Goal: Navigation & Orientation: Find specific page/section

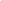
scroll to position [2, 0]
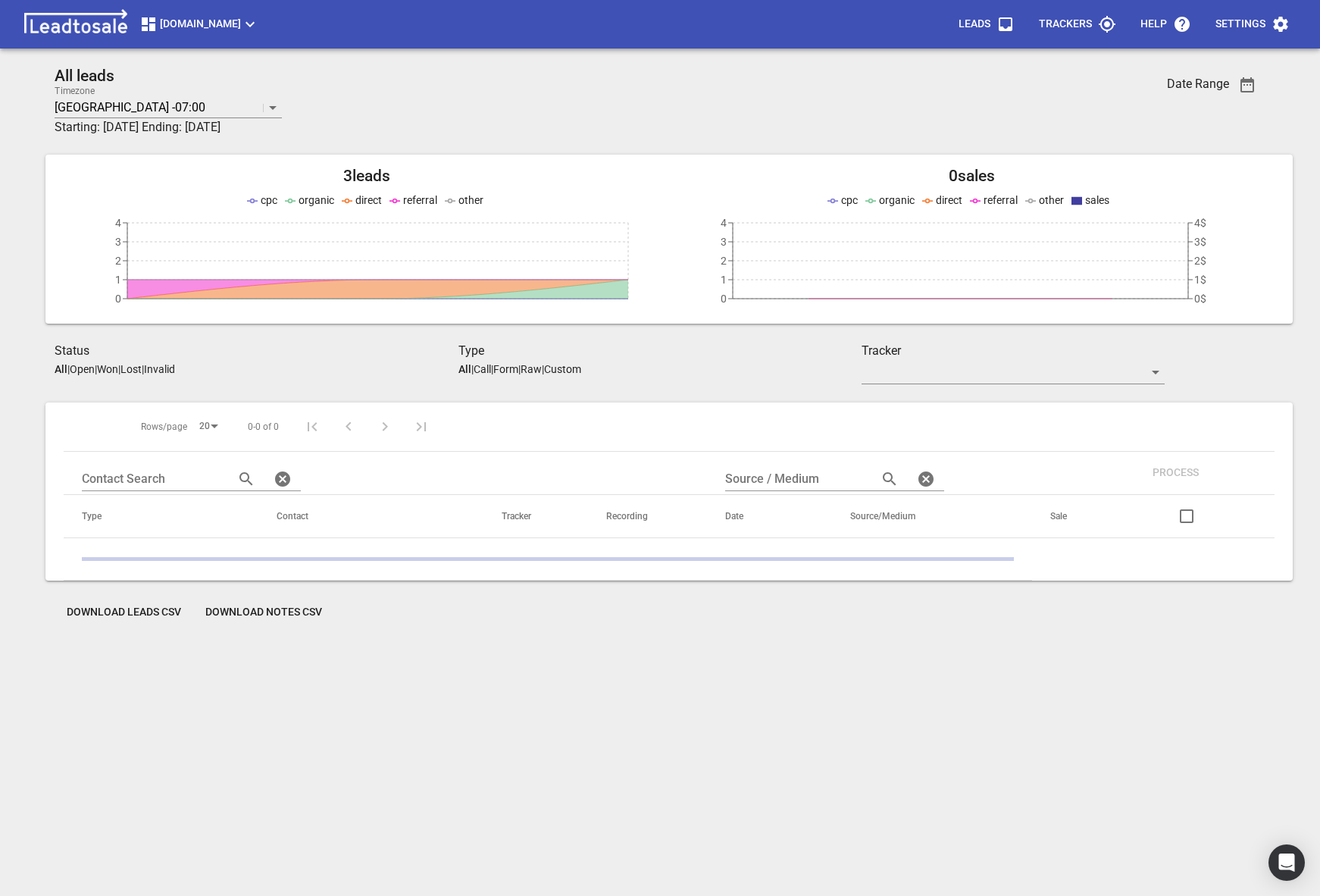
scroll to position [2, 0]
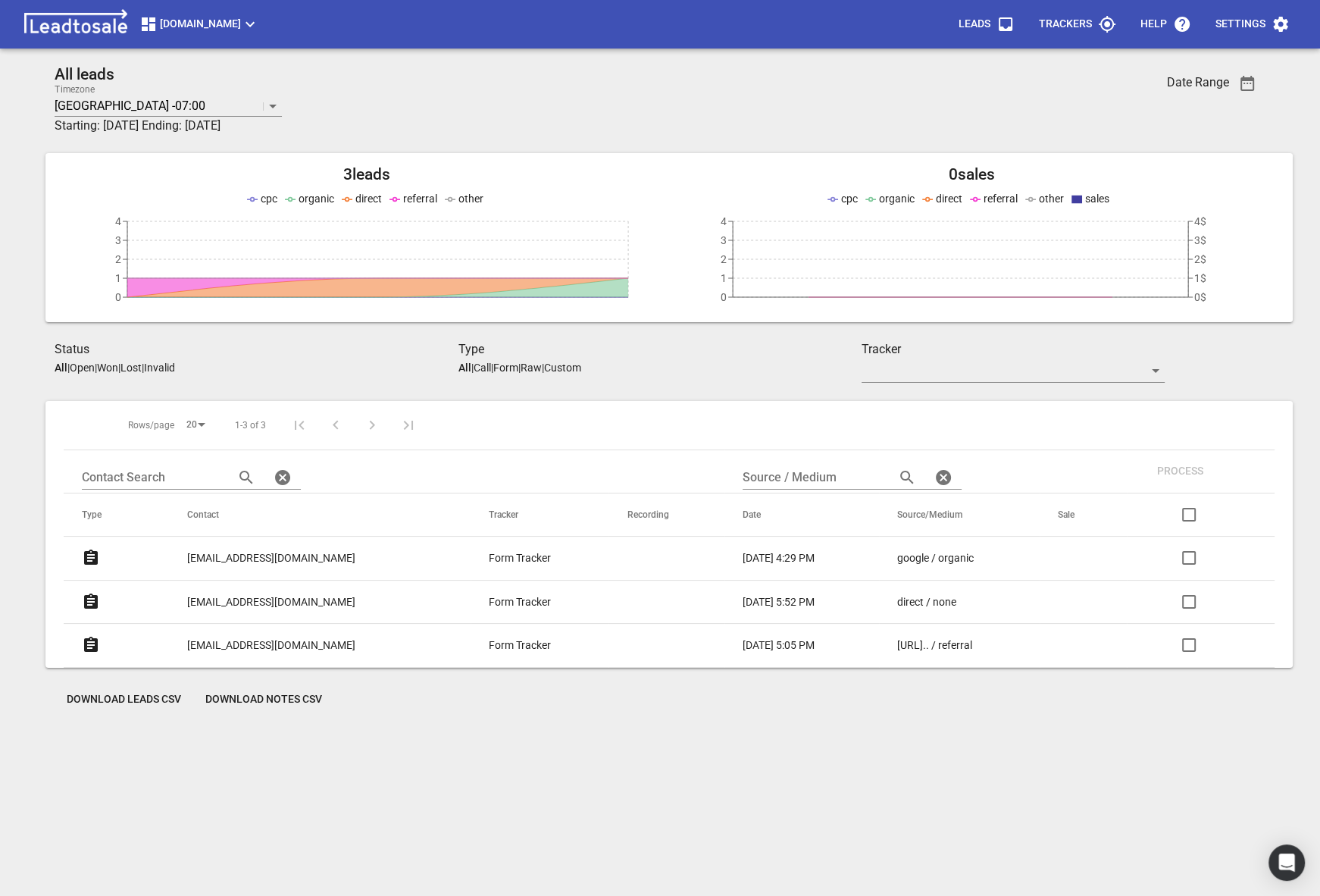
click at [200, 20] on span "[DOMAIN_NAME]" at bounding box center [198, 24] width 119 height 18
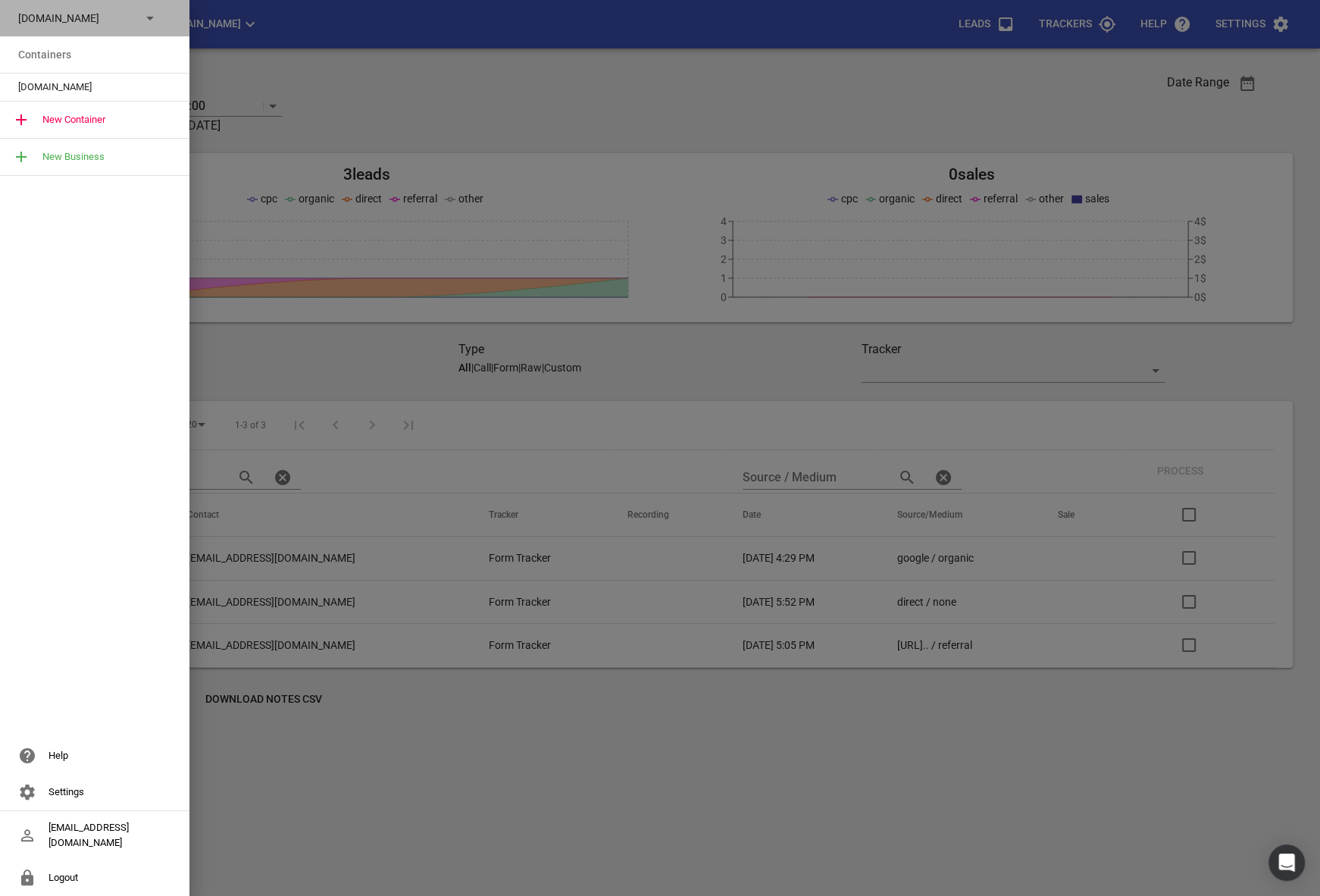
click at [77, 28] on div "Streamline.kiwi" at bounding box center [94, 18] width 189 height 37
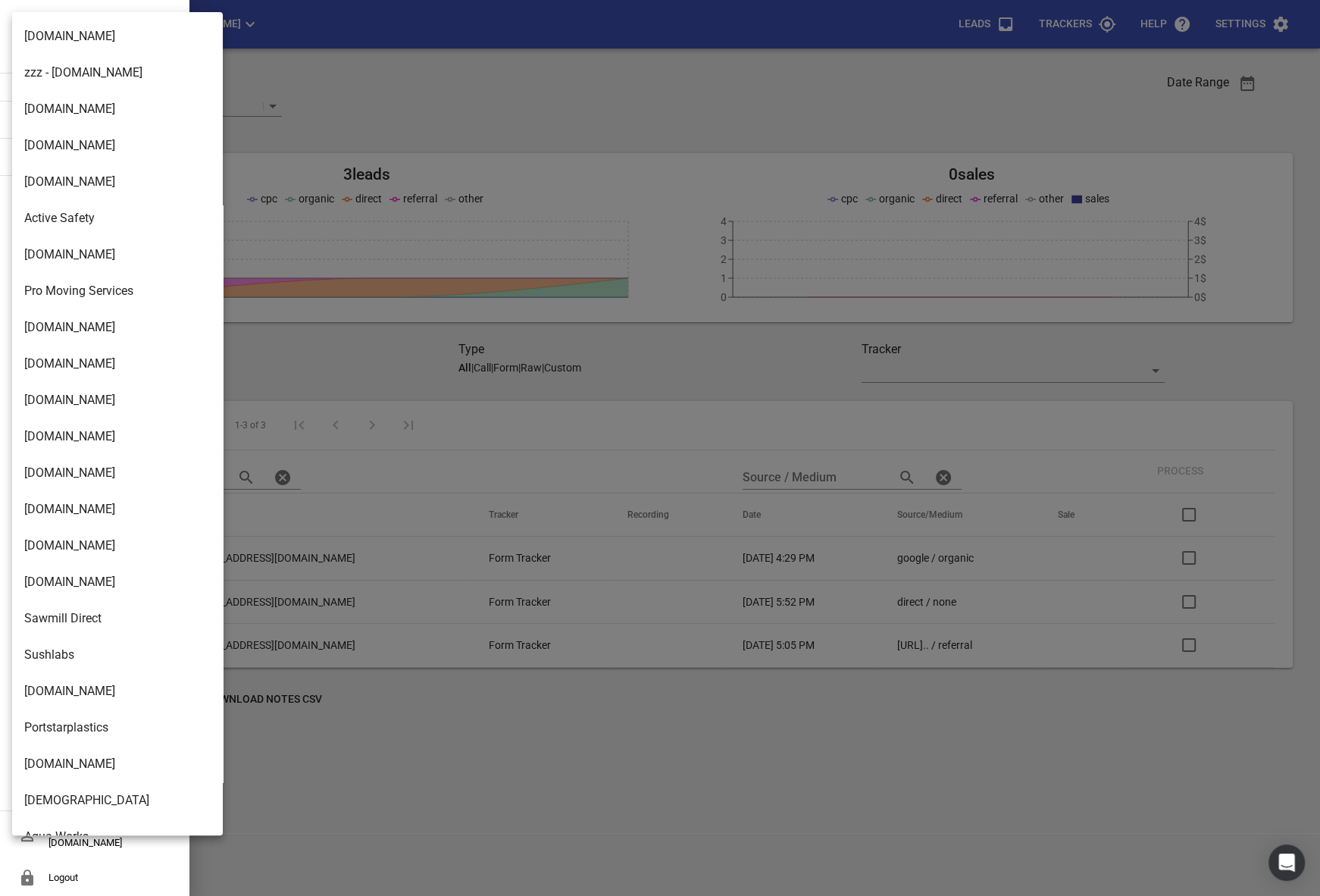
scroll to position [2389, 0]
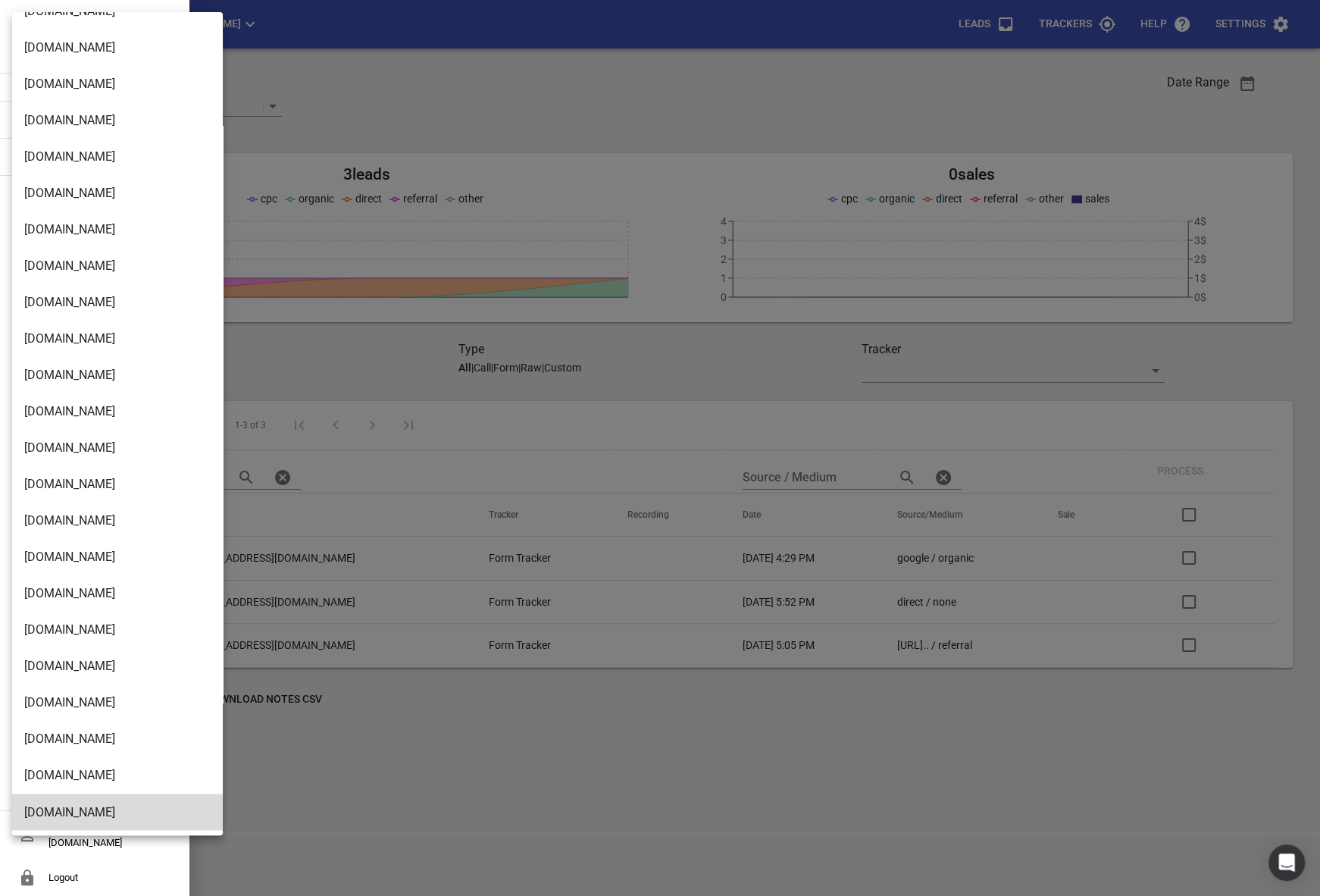
click at [75, 732] on li "[DOMAIN_NAME]" at bounding box center [118, 738] width 211 height 37
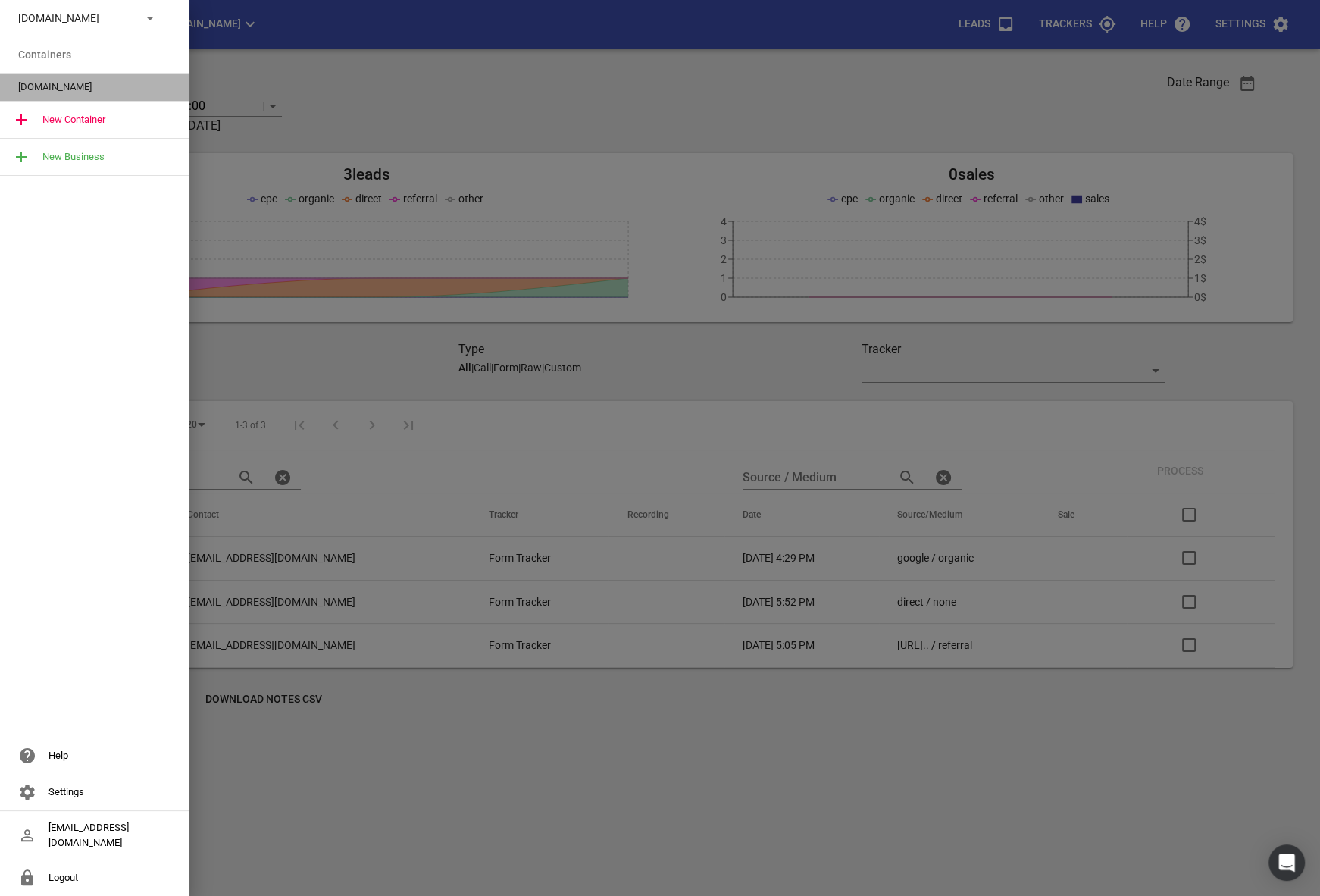
click at [73, 85] on span "[DOMAIN_NAME]" at bounding box center [88, 87] width 141 height 15
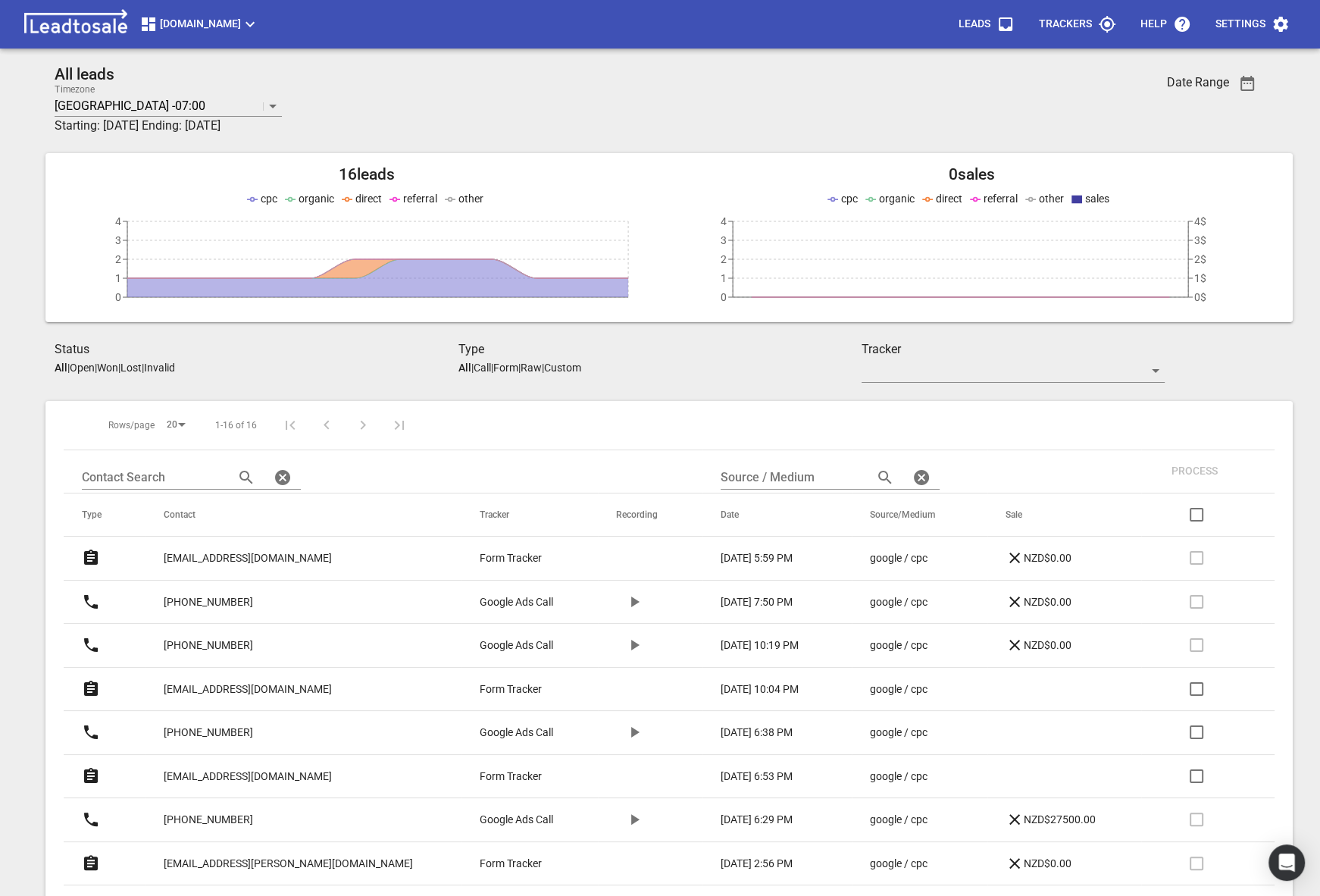
click at [242, 556] on p "dominiquebeukes@gmail.com" at bounding box center [247, 558] width 168 height 16
click at [178, 21] on span "Design2renovate.co.nz" at bounding box center [198, 24] width 119 height 18
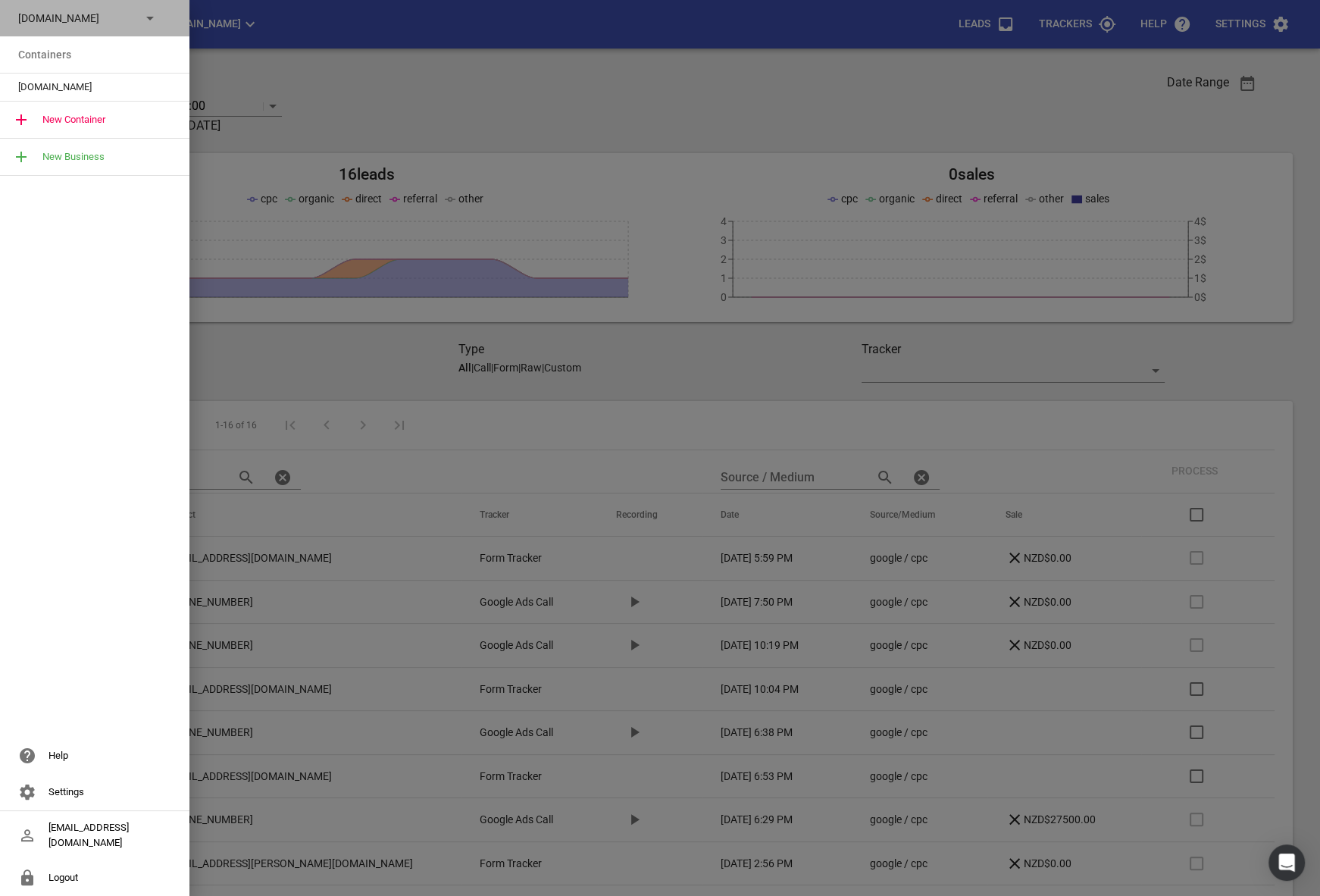
click at [147, 18] on icon at bounding box center [149, 18] width 18 height 18
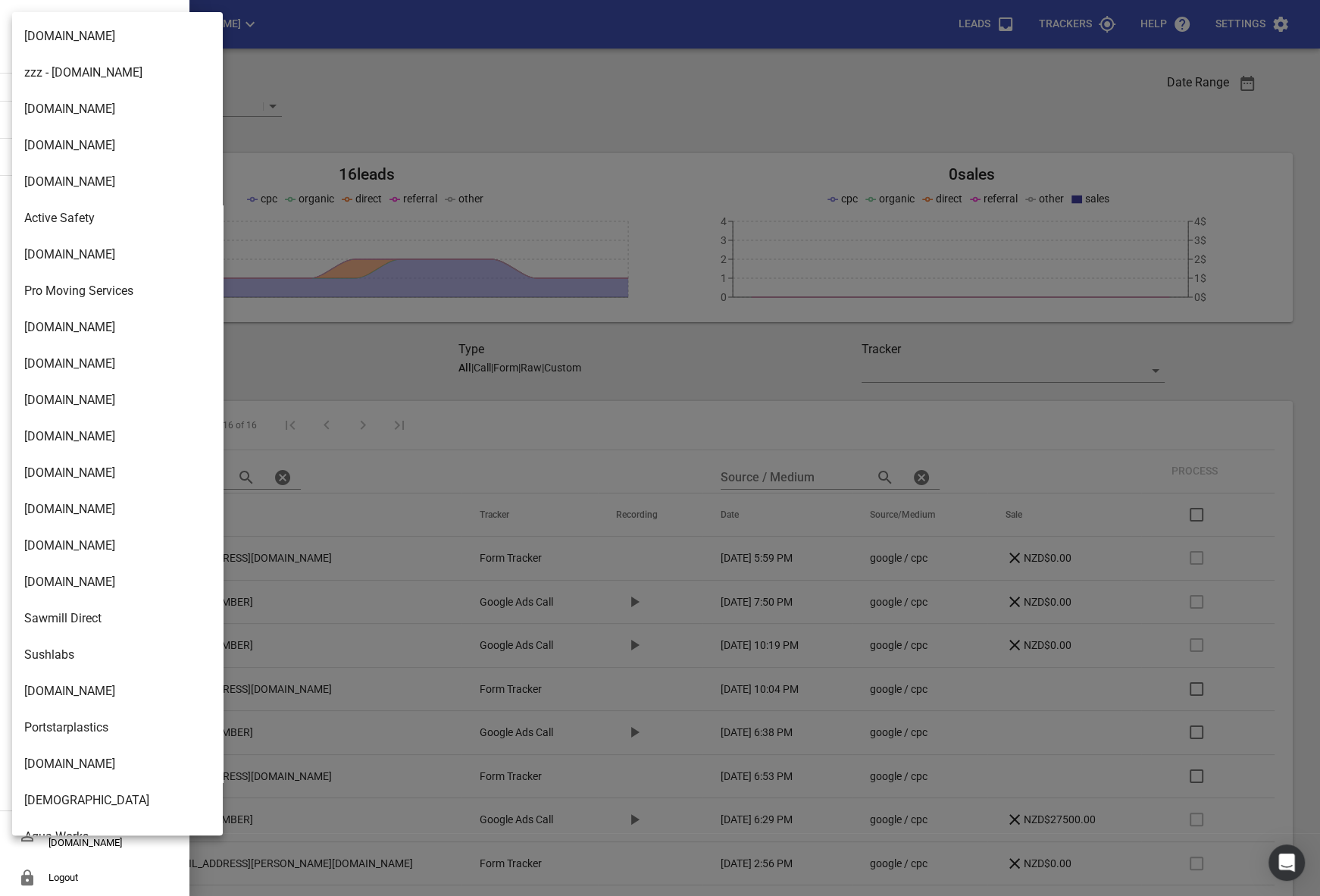
scroll to position [2389, 0]
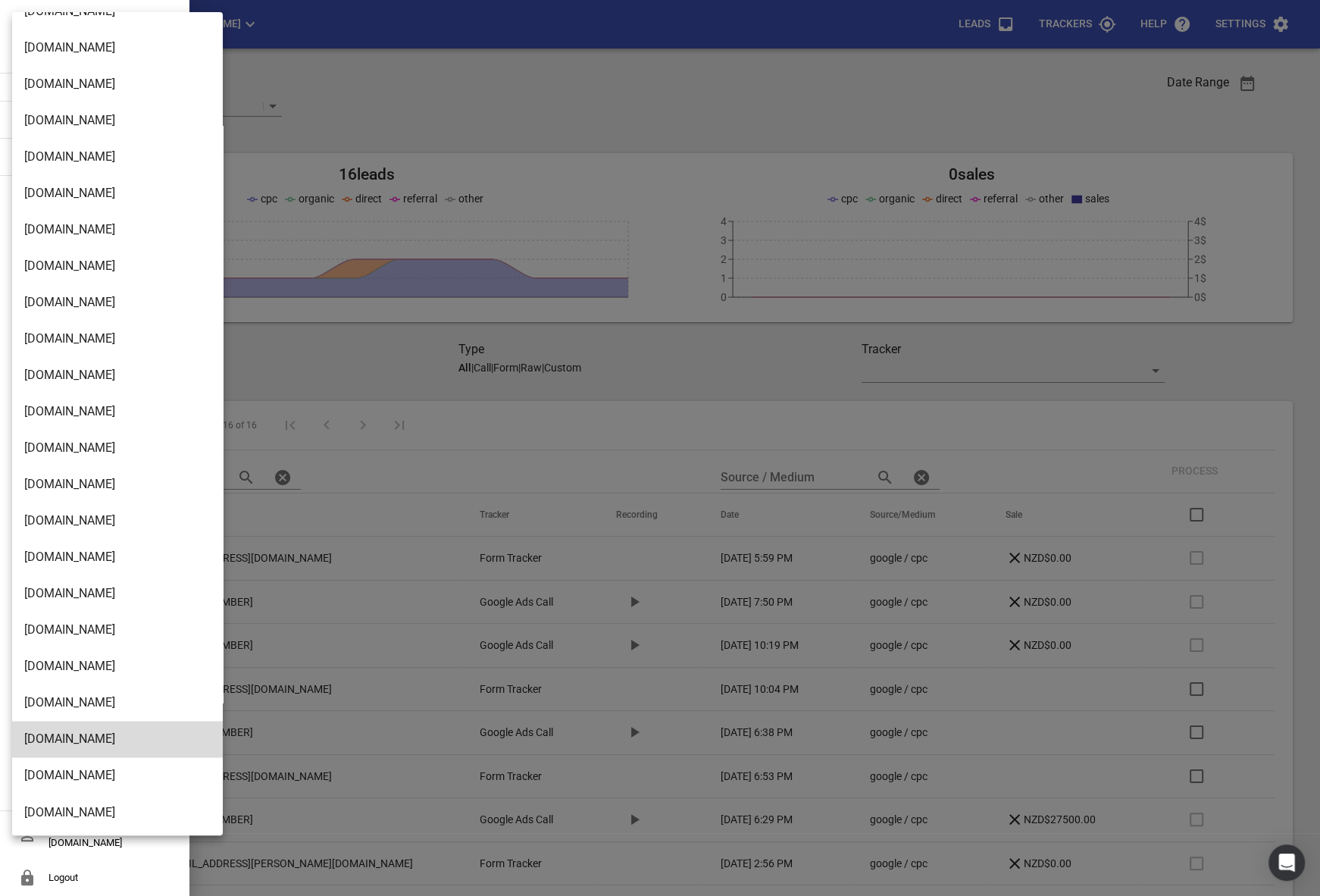
click at [46, 637] on li "Modernroofing.co.nz" at bounding box center [118, 629] width 211 height 37
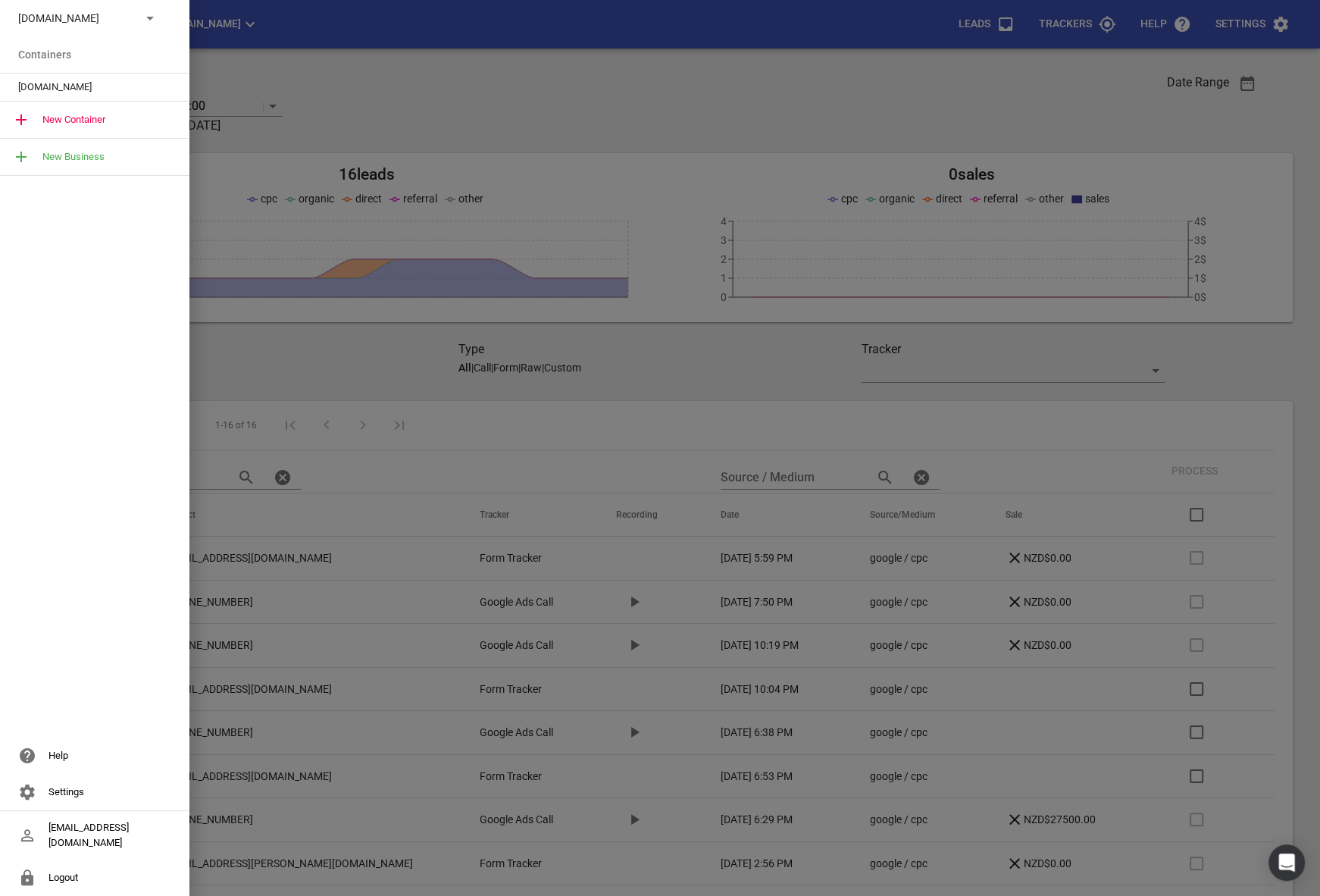
click at [52, 88] on span "Modernroofing.co.nz" at bounding box center [88, 87] width 141 height 15
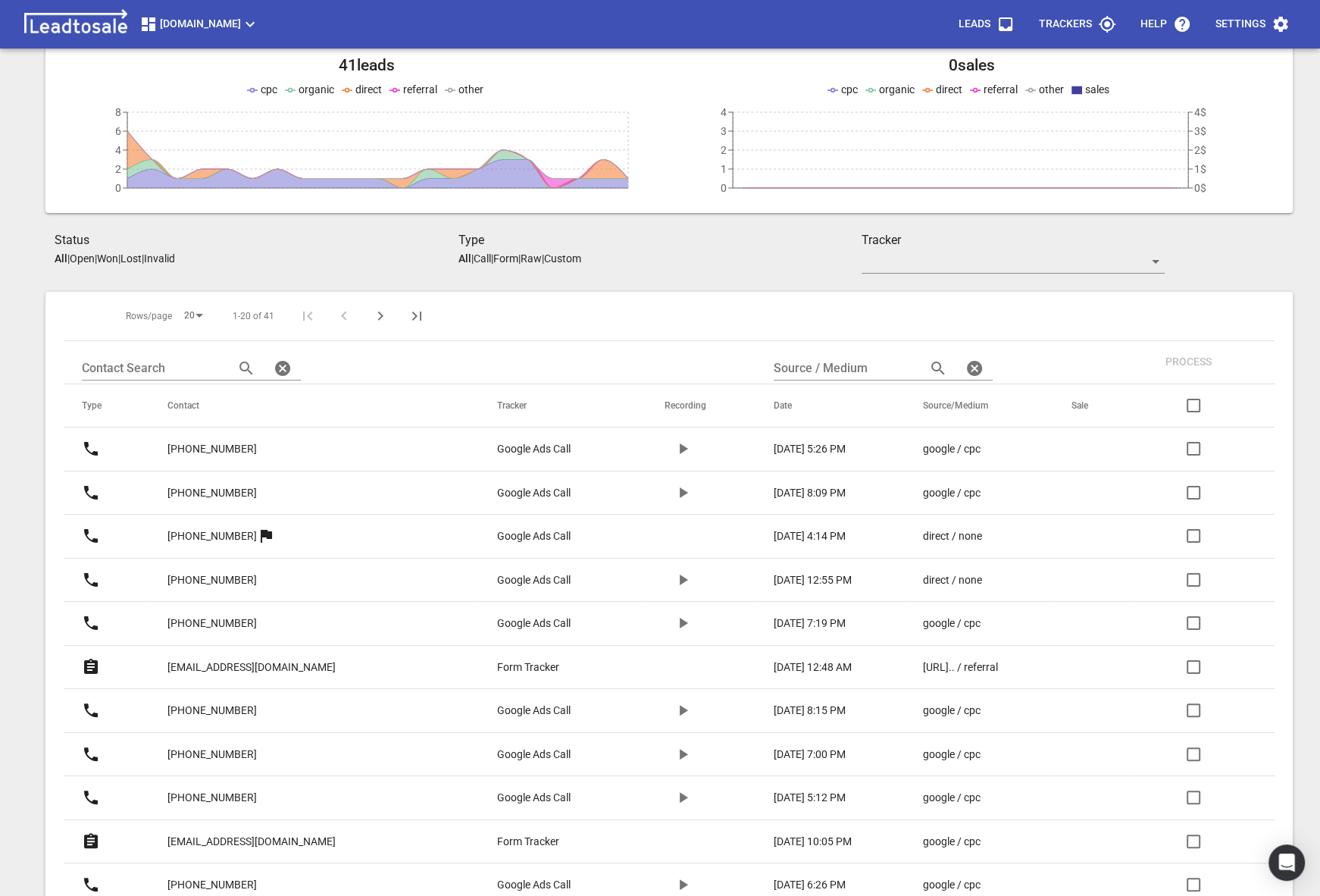
scroll to position [63, 0]
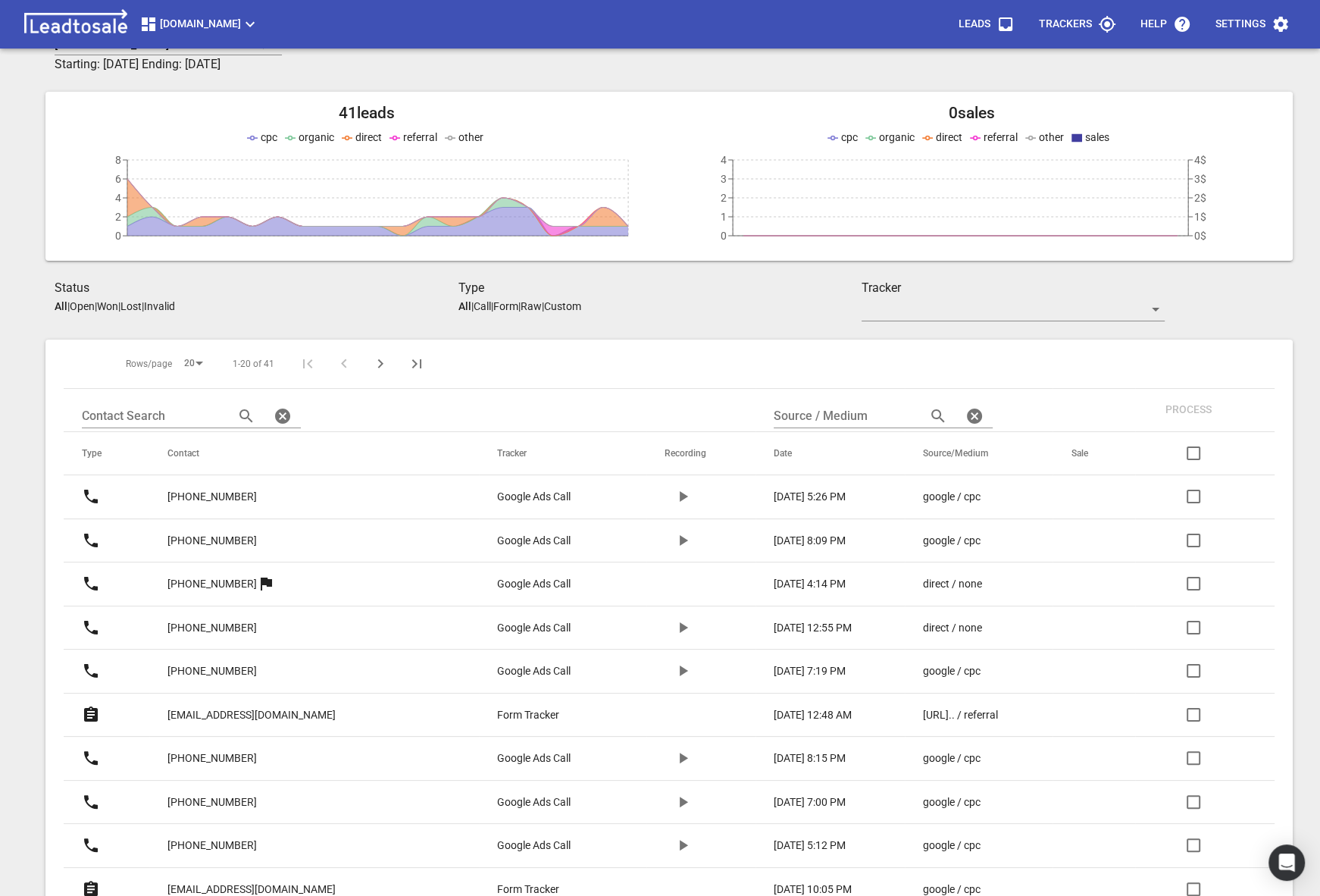
click at [232, 25] on span "Modernroofing.co.nz" at bounding box center [198, 24] width 119 height 18
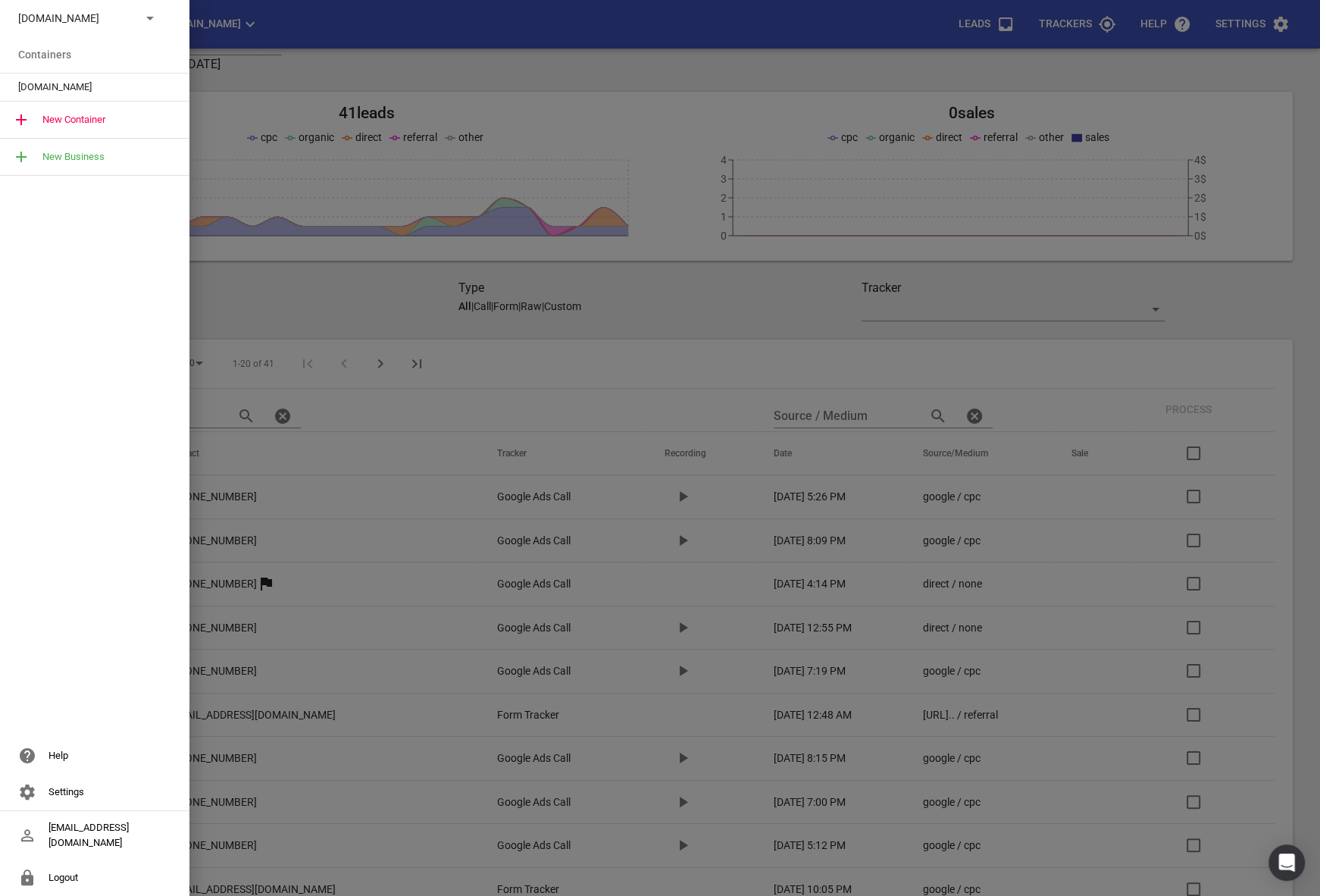
click at [133, 11] on div "Modernroofing.co.nz" at bounding box center [79, 18] width 123 height 16
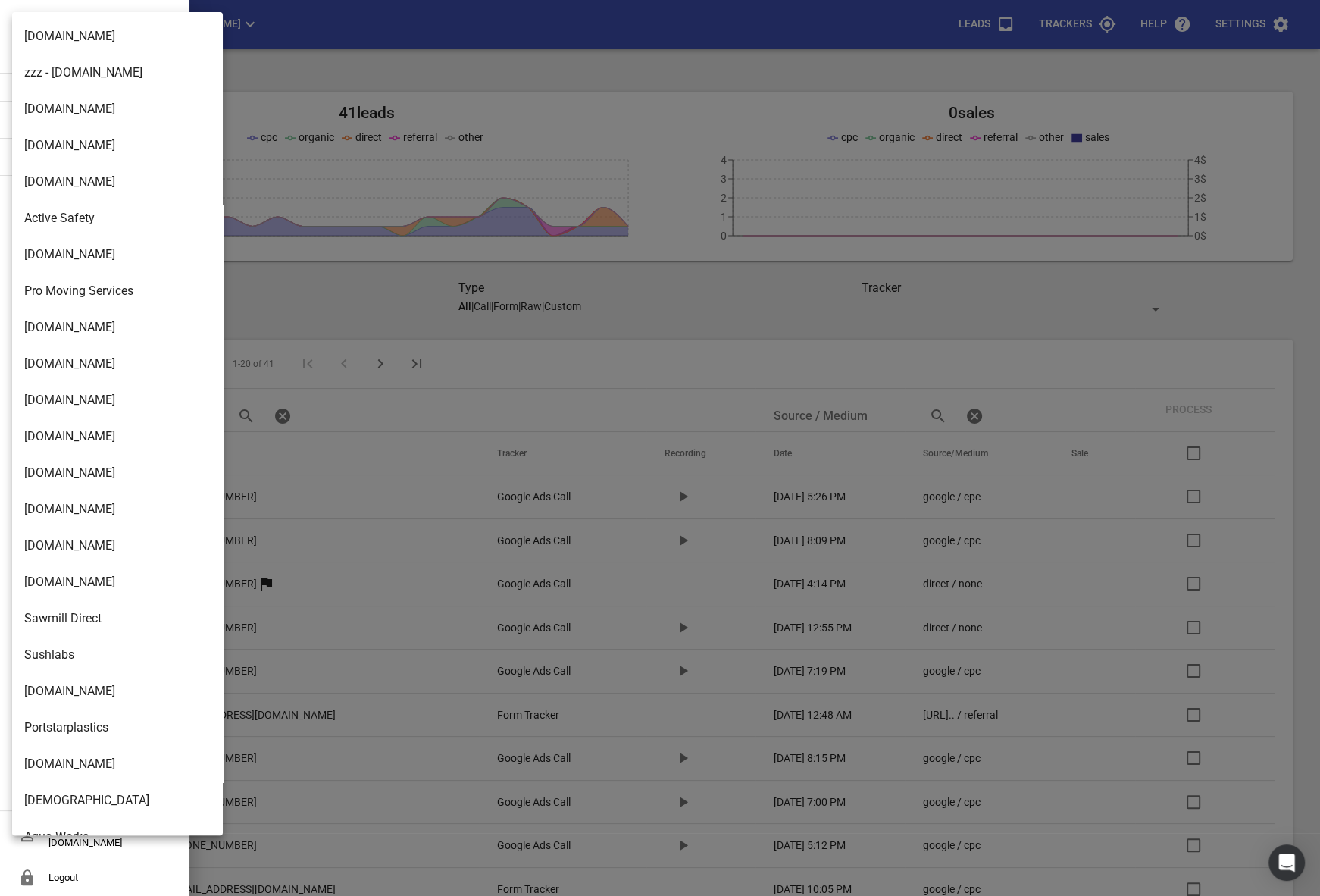
scroll to position [2389, 0]
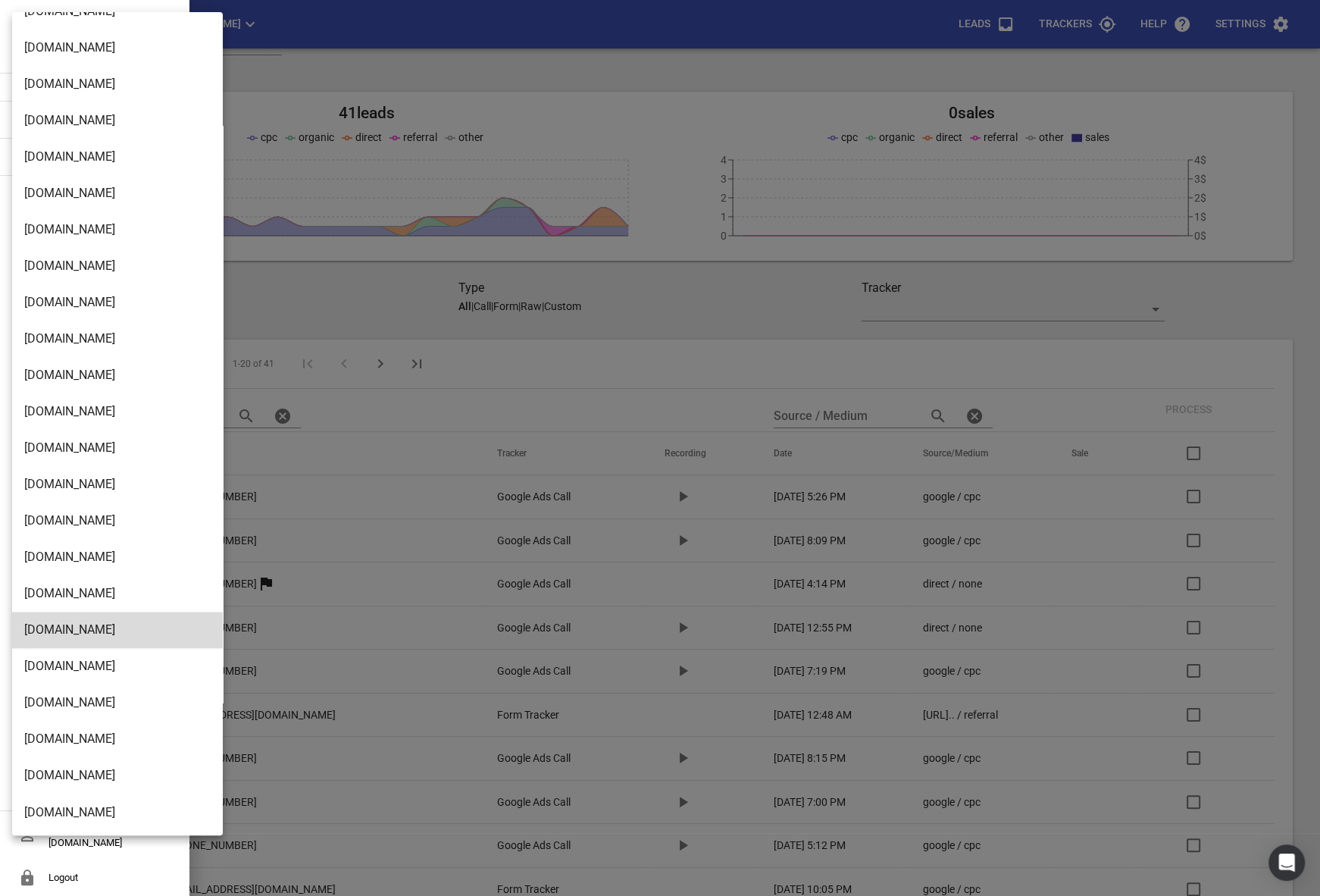
click at [51, 539] on li "Hawkesbayautoremovals.co.nz" at bounding box center [118, 557] width 211 height 37
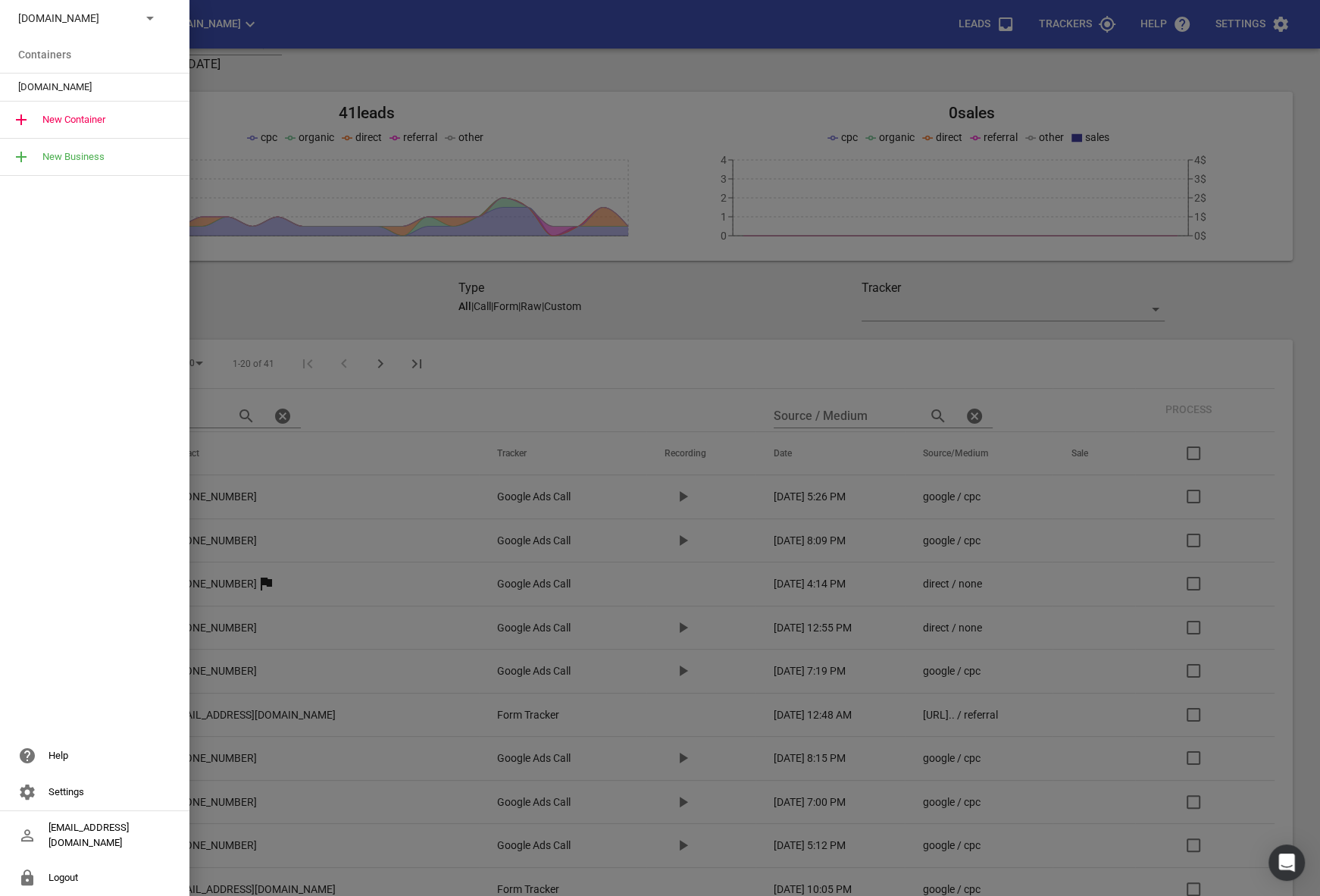
click at [32, 80] on span "Hawkesbayautoremovals.co.nz" at bounding box center [88, 87] width 141 height 15
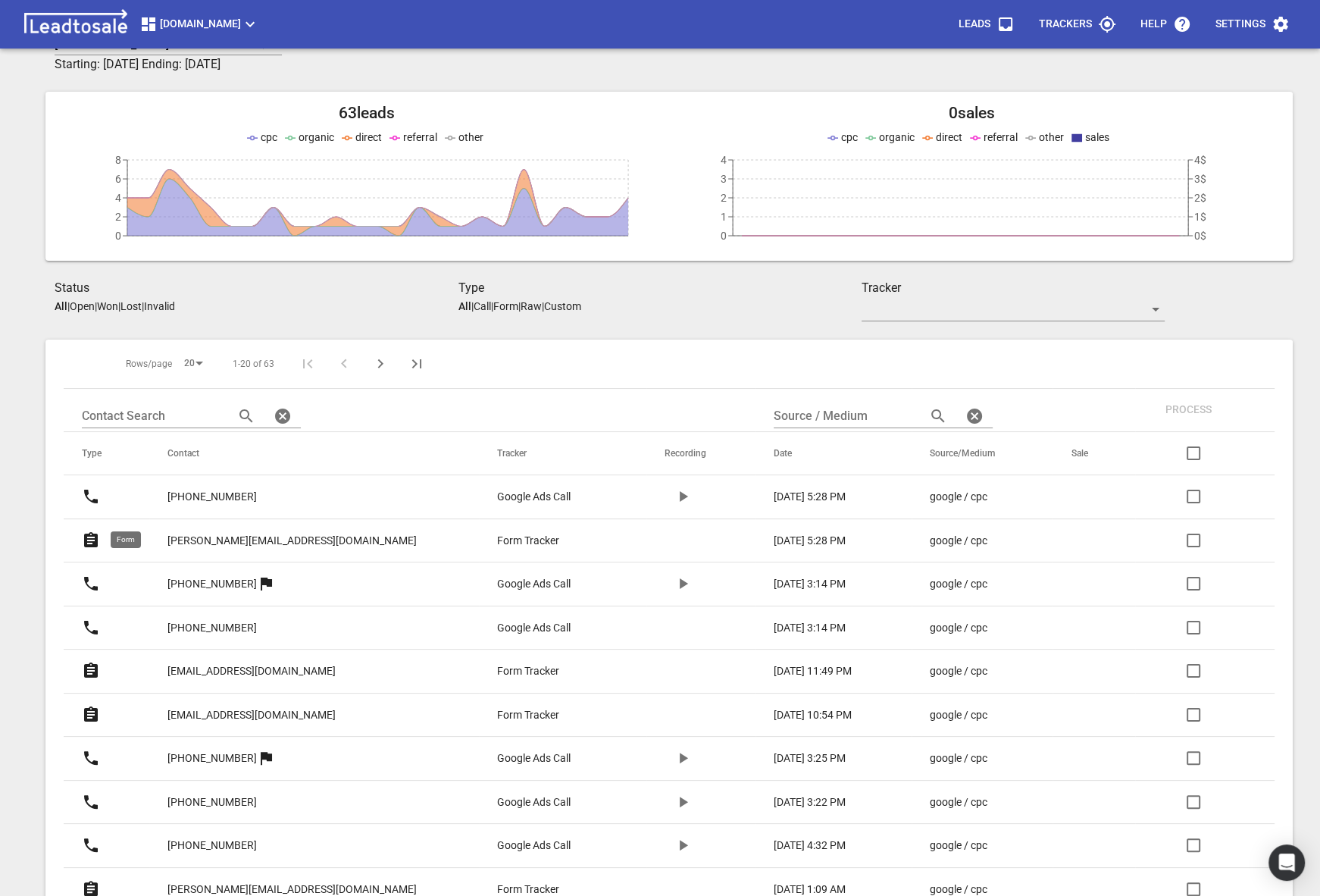
click at [86, 533] on icon at bounding box center [90, 540] width 14 height 15
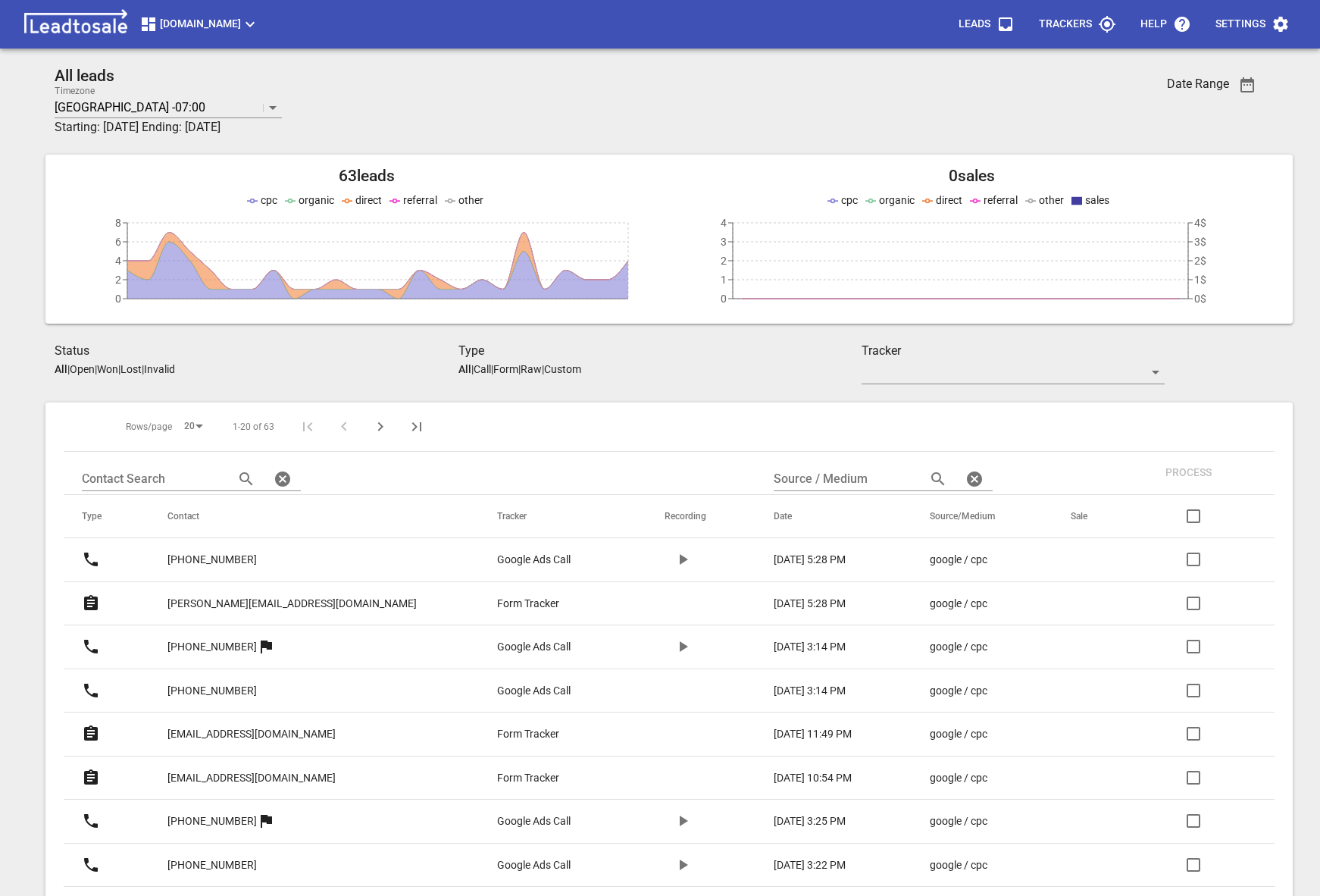
scroll to position [63, 0]
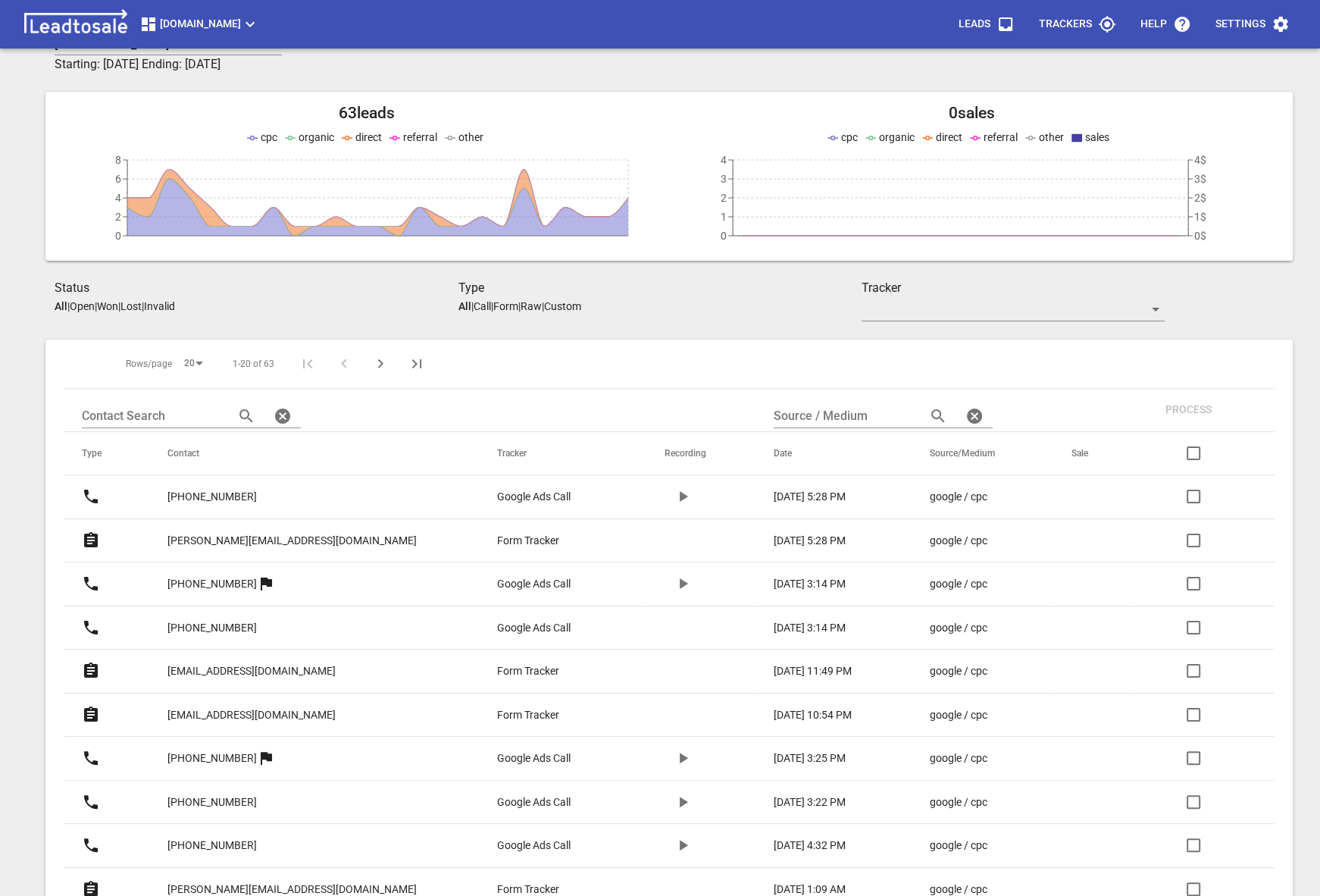
click at [196, 43] on div "Hawkesbayautoremovals.co.nz Leads Trackers Help Settings" at bounding box center [660, 24] width 1320 height 49
click at [178, 26] on span "Hawkesbayautoremovals.co.nz" at bounding box center [198, 24] width 119 height 18
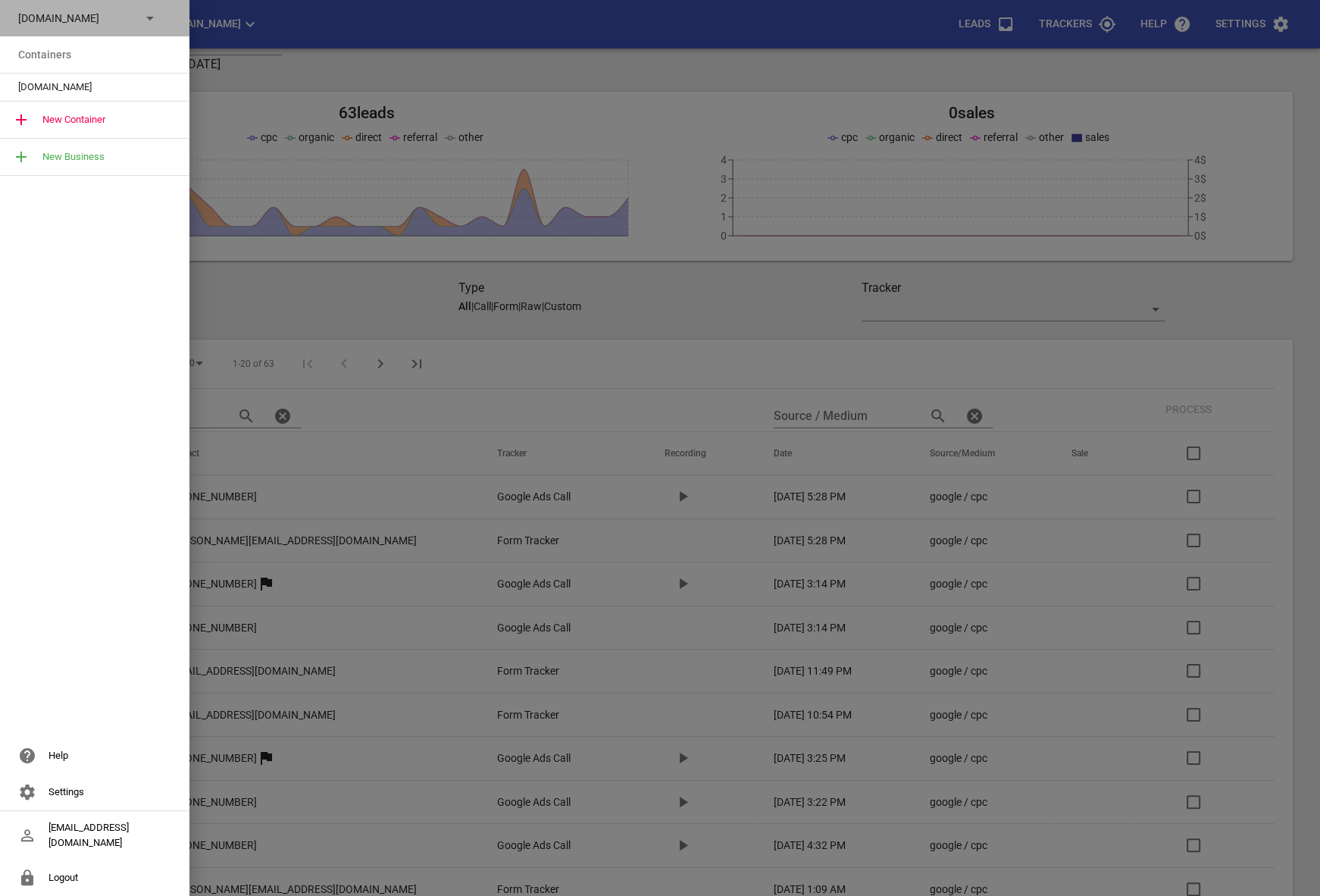
click at [111, 22] on p "Hawkesbayautoremovals.co.nz" at bounding box center [73, 18] width 111 height 16
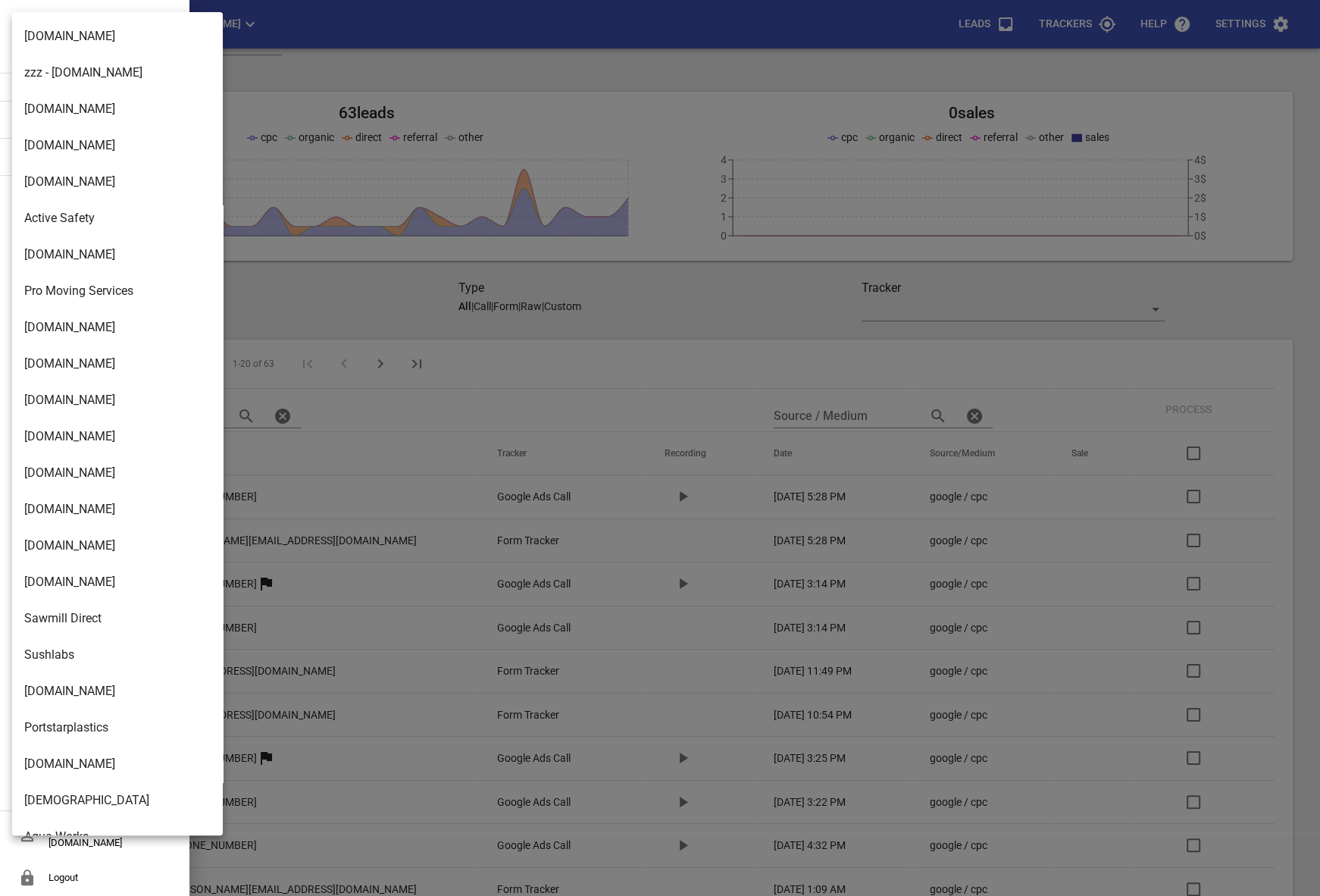
scroll to position [2389, 0]
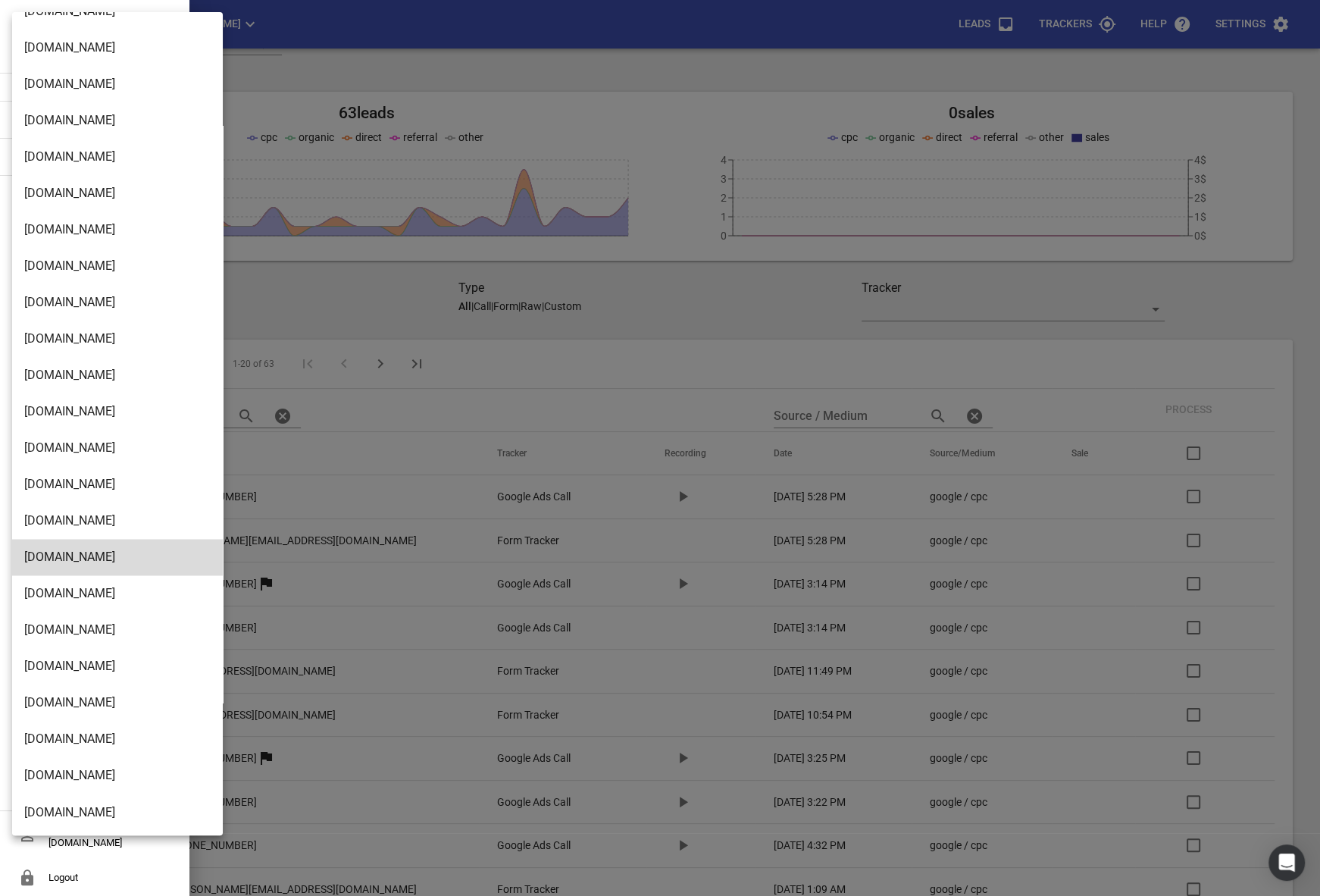
click at [45, 448] on li "Truckrepairsauckland.co.nz" at bounding box center [118, 448] width 211 height 37
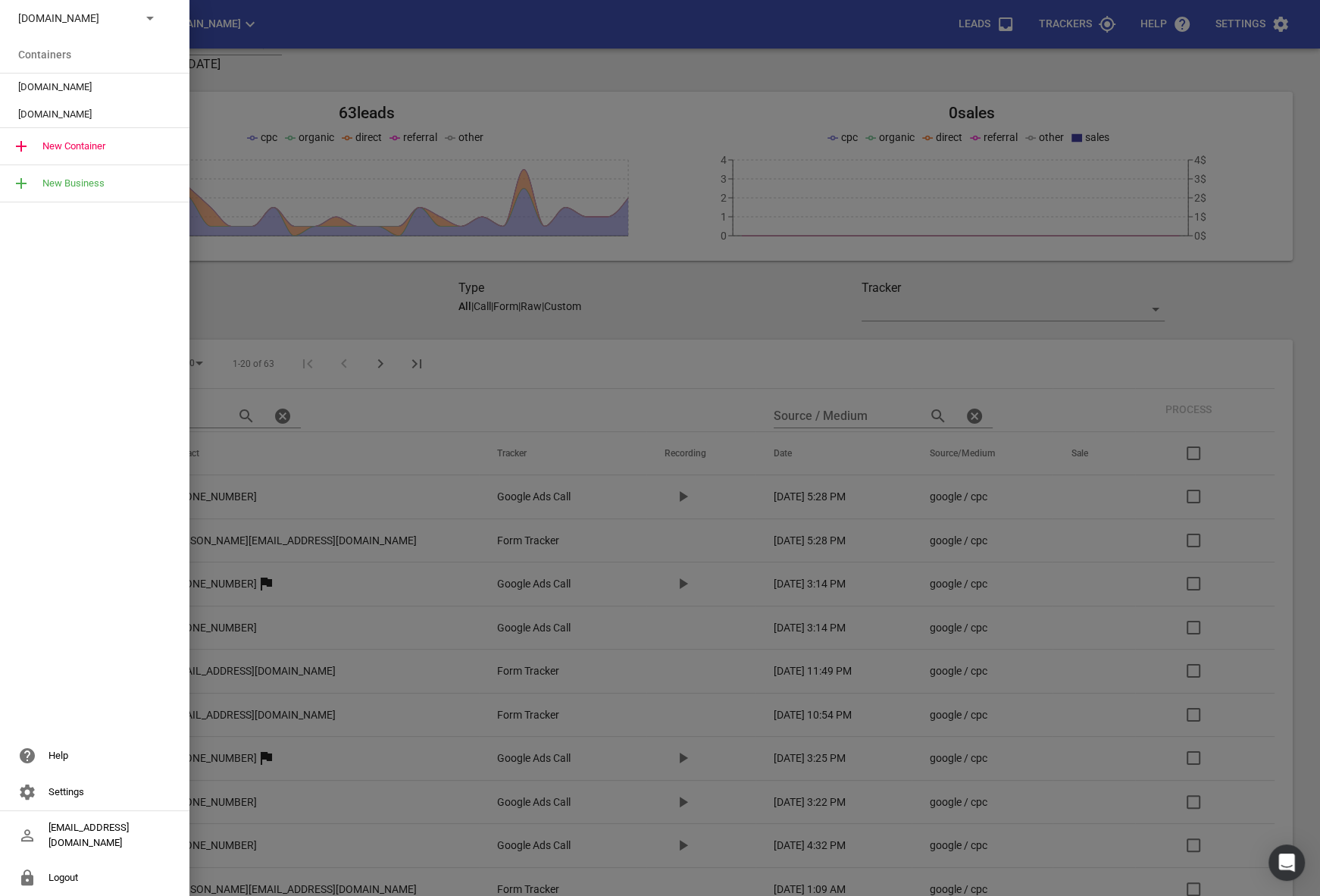
click at [62, 119] on span "Truckrepairsauckland.co.nz" at bounding box center [88, 115] width 141 height 15
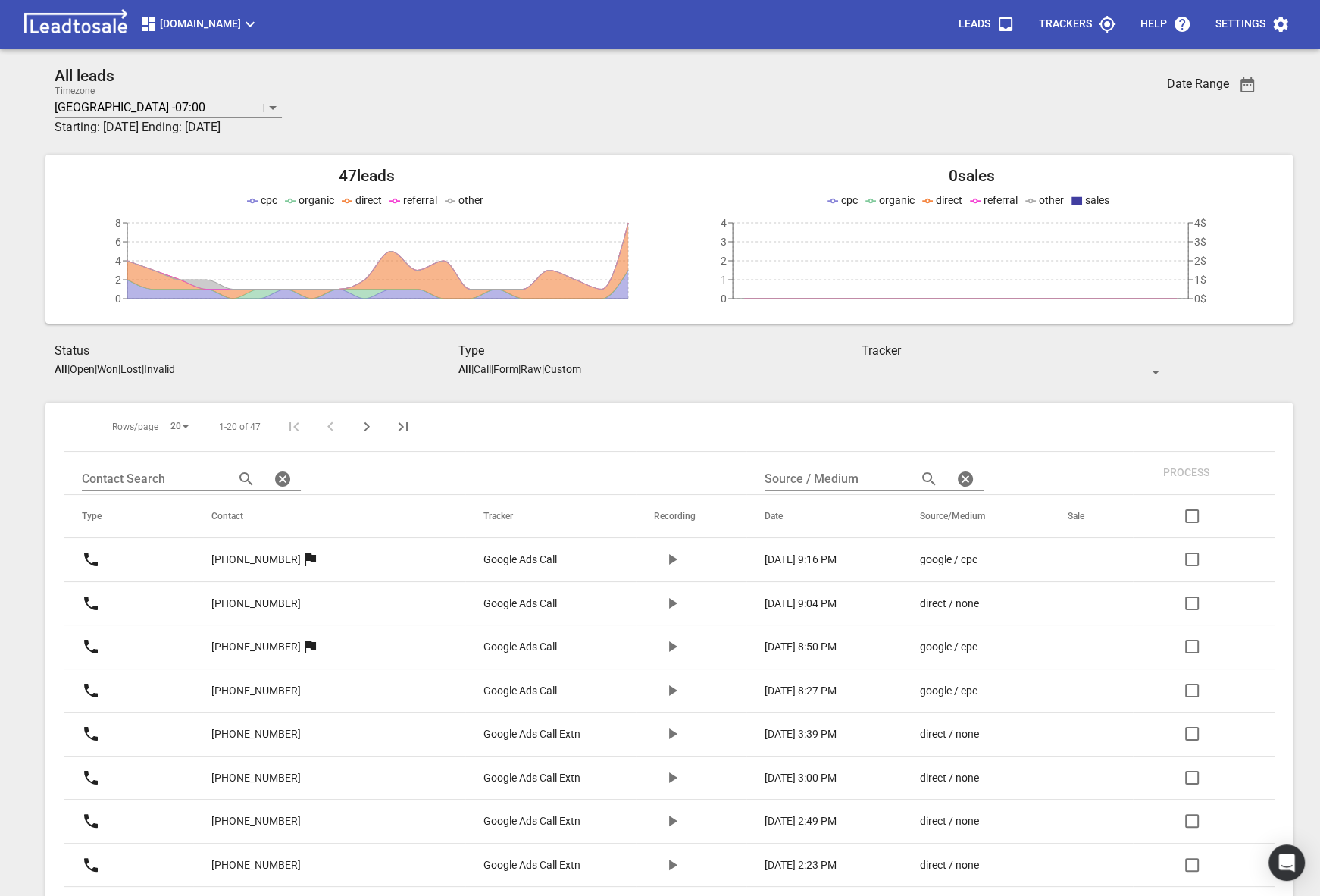
click at [185, 16] on span "Truckrepairsauckland.co.nz" at bounding box center [198, 24] width 119 height 18
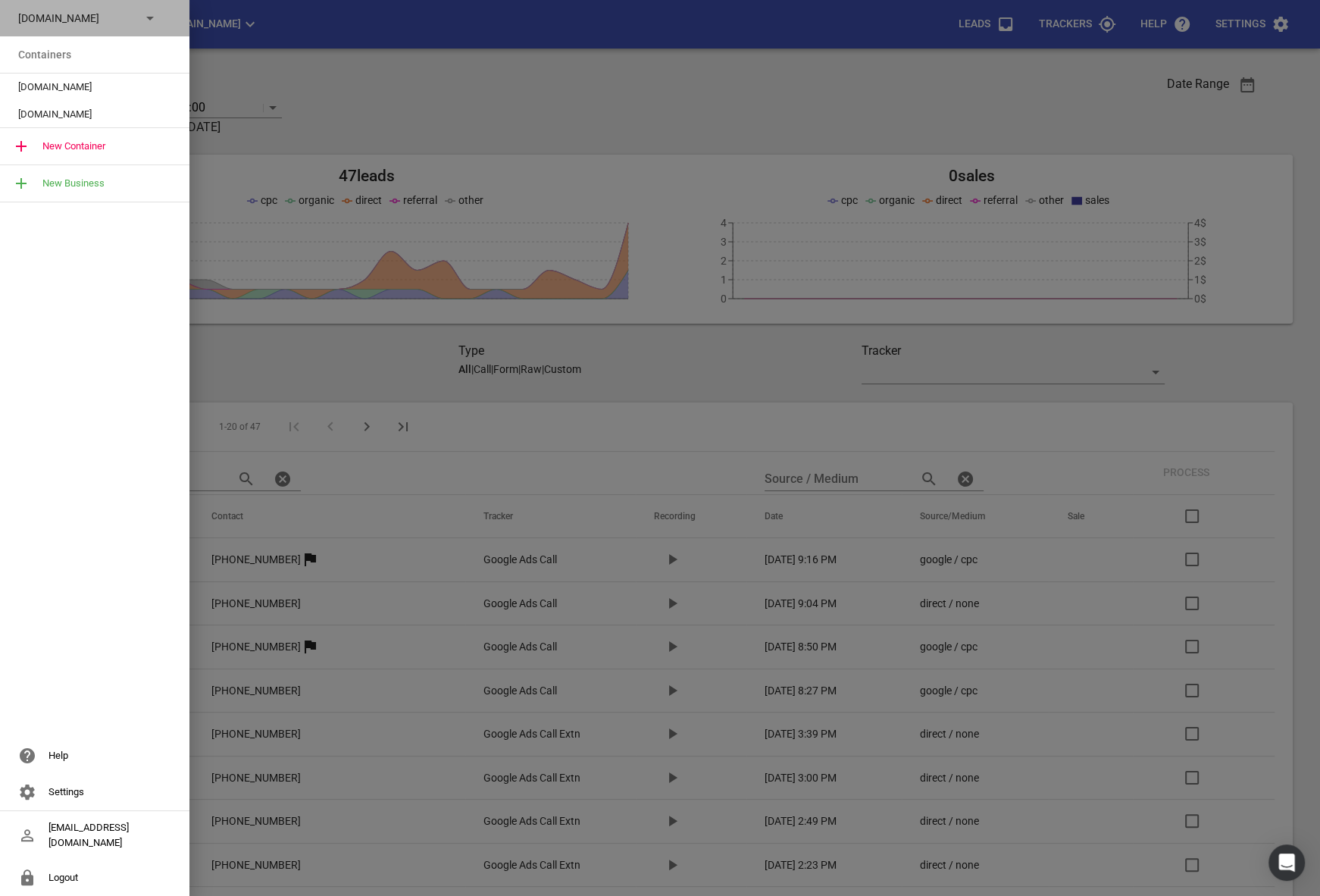
click at [82, 20] on p "Truckrepairsauckland.co.nz" at bounding box center [73, 18] width 111 height 16
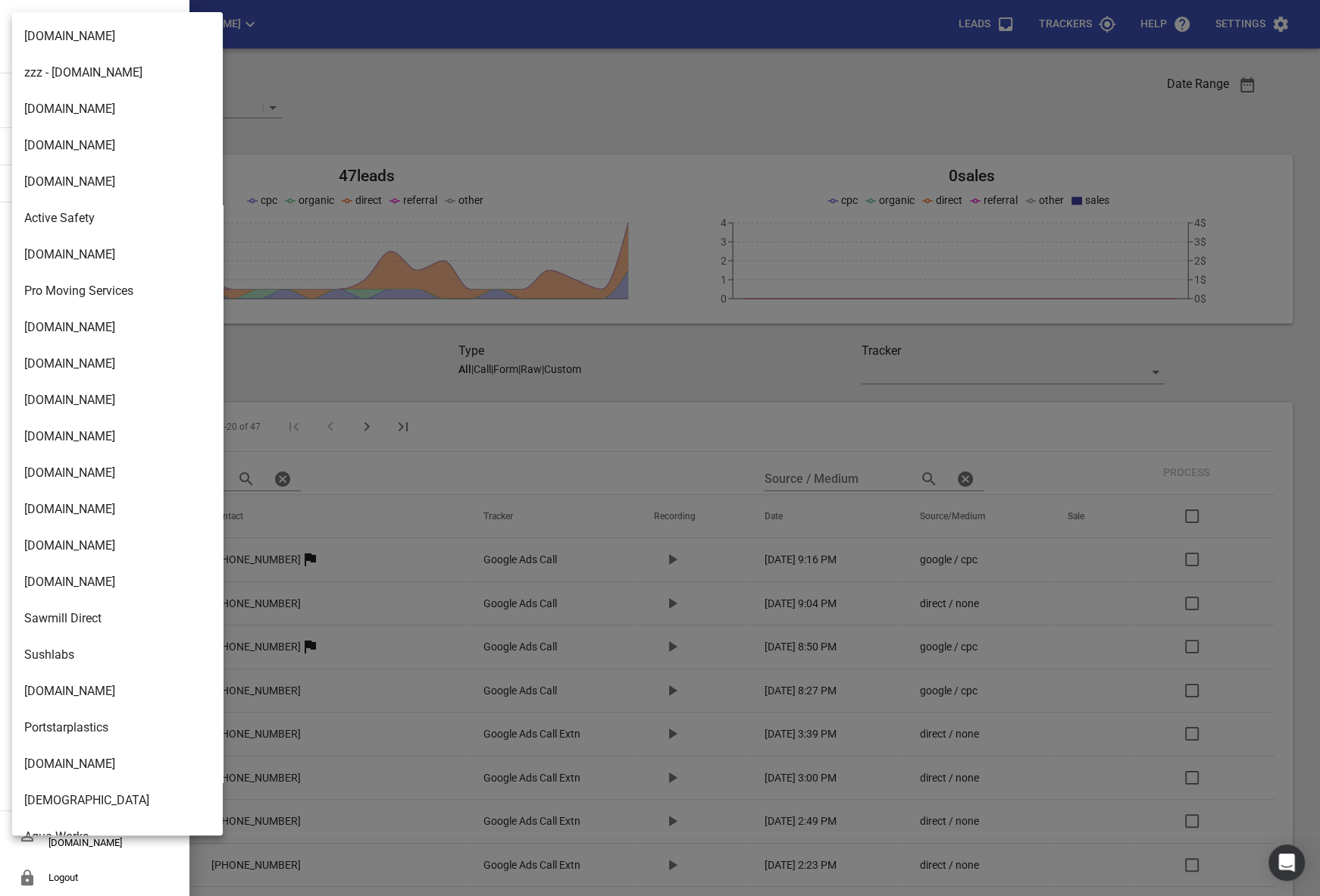
scroll to position [2389, 0]
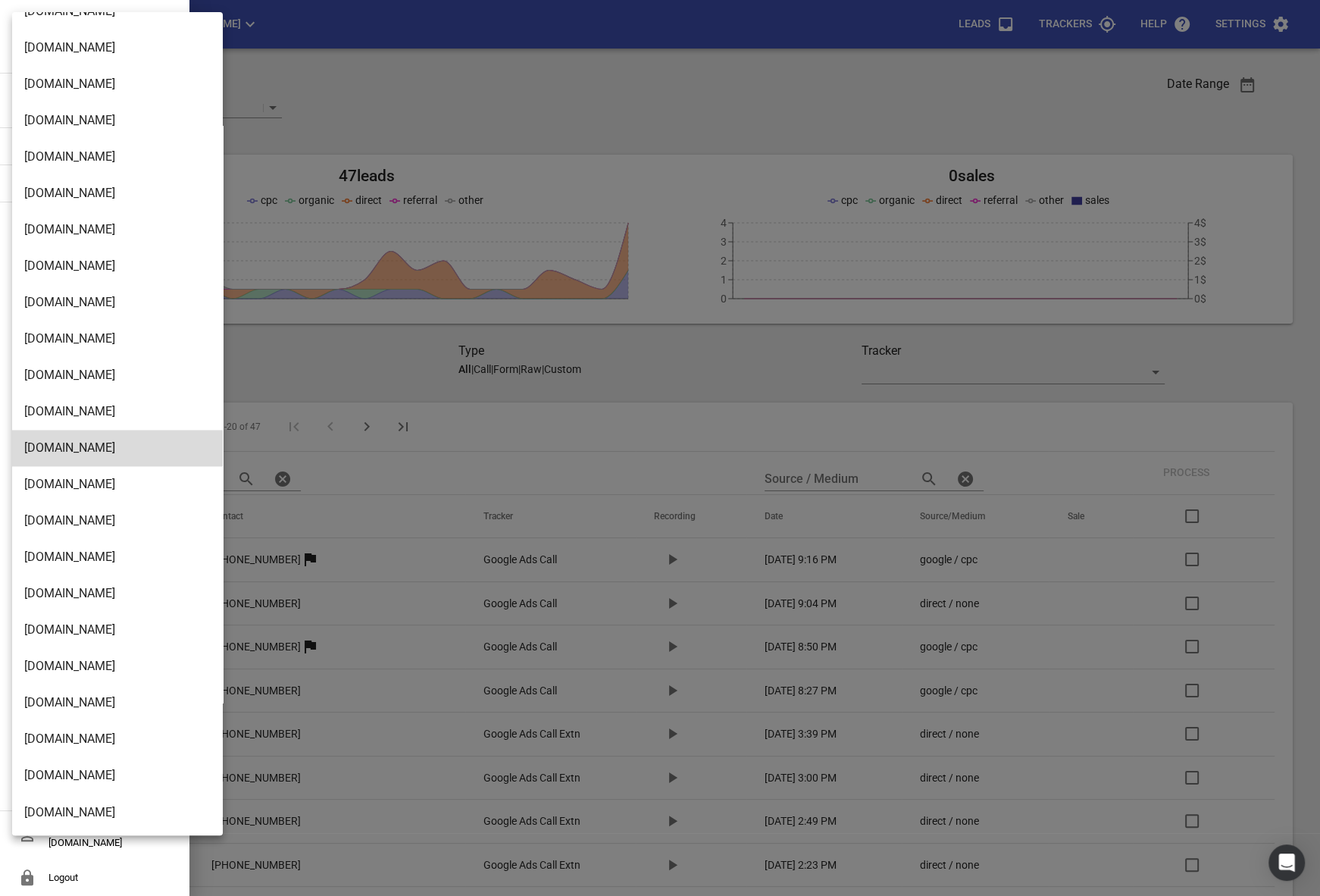
click at [693, 354] on div at bounding box center [660, 448] width 1320 height 896
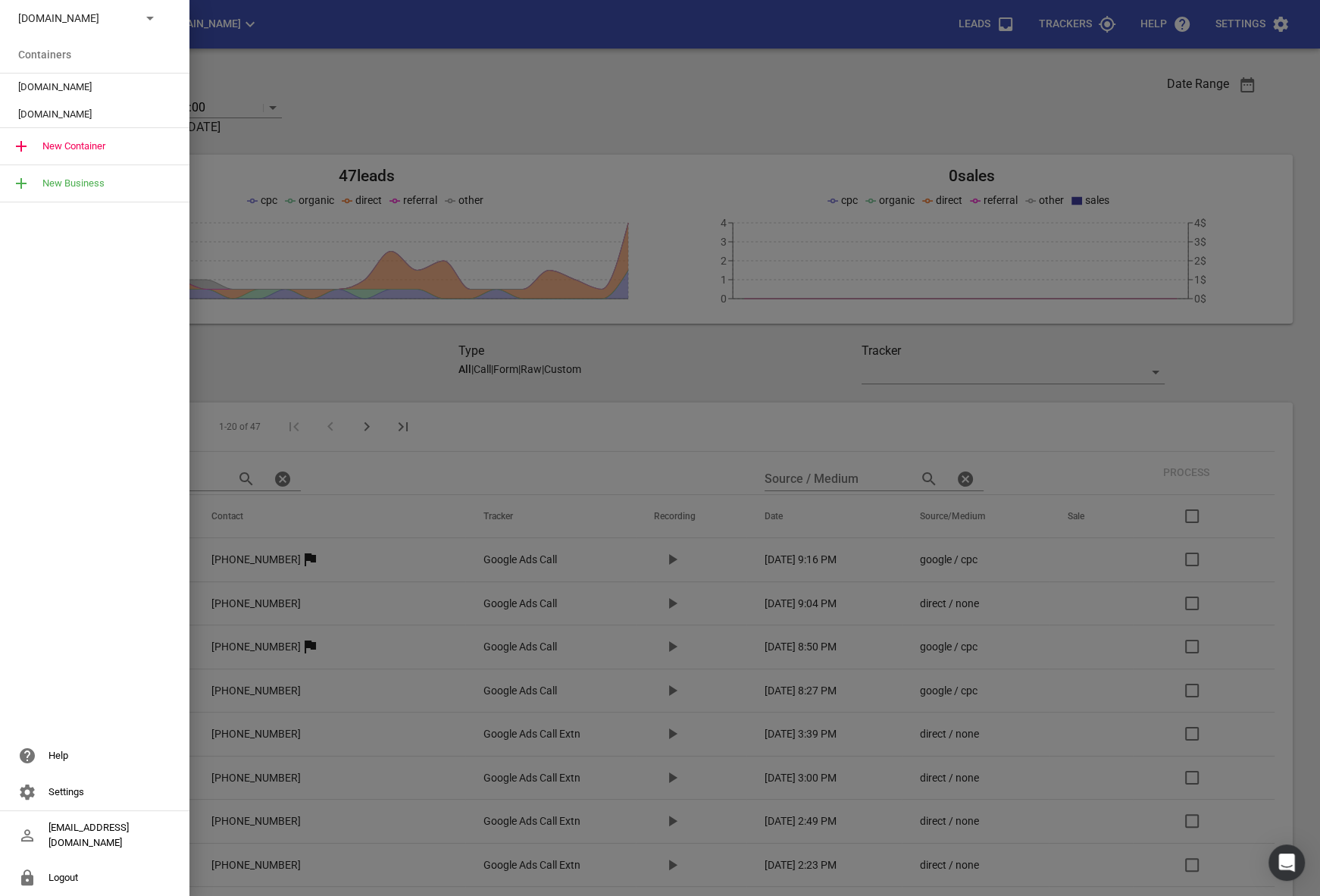
click at [693, 356] on div at bounding box center [660, 448] width 1320 height 896
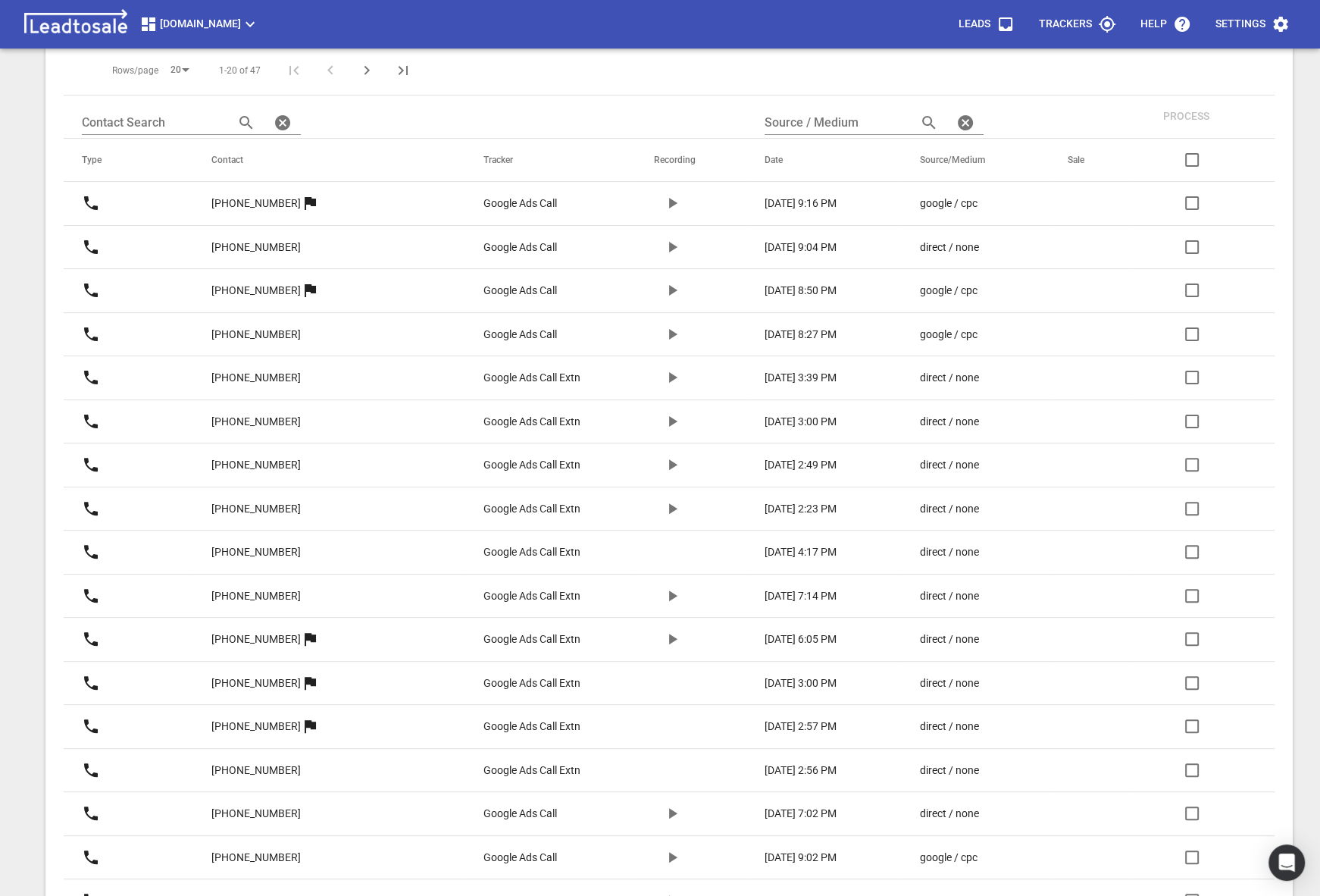
scroll to position [533, 0]
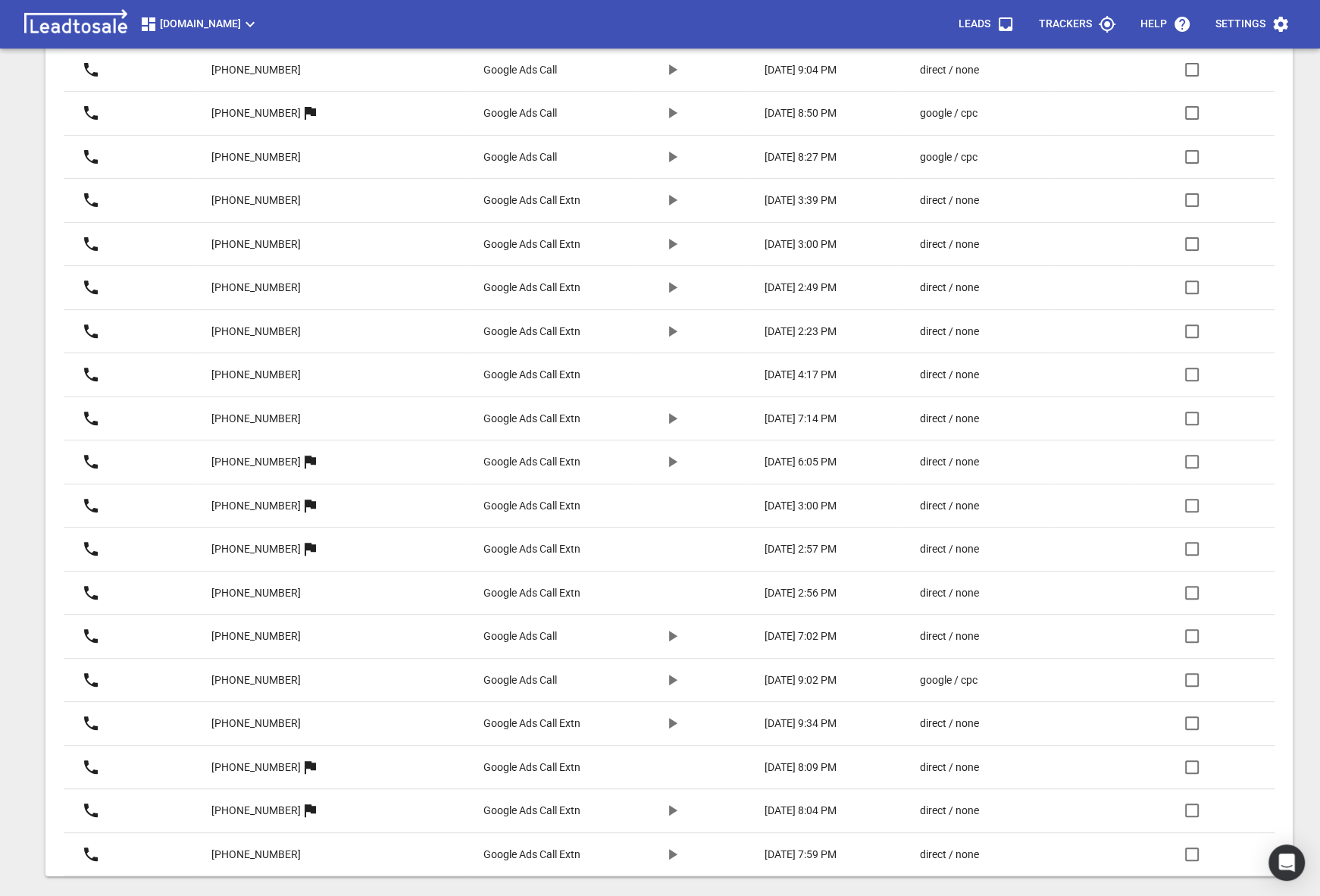
click at [244, 16] on span "Truckrepairsauckland.co.nz" at bounding box center [198, 24] width 119 height 18
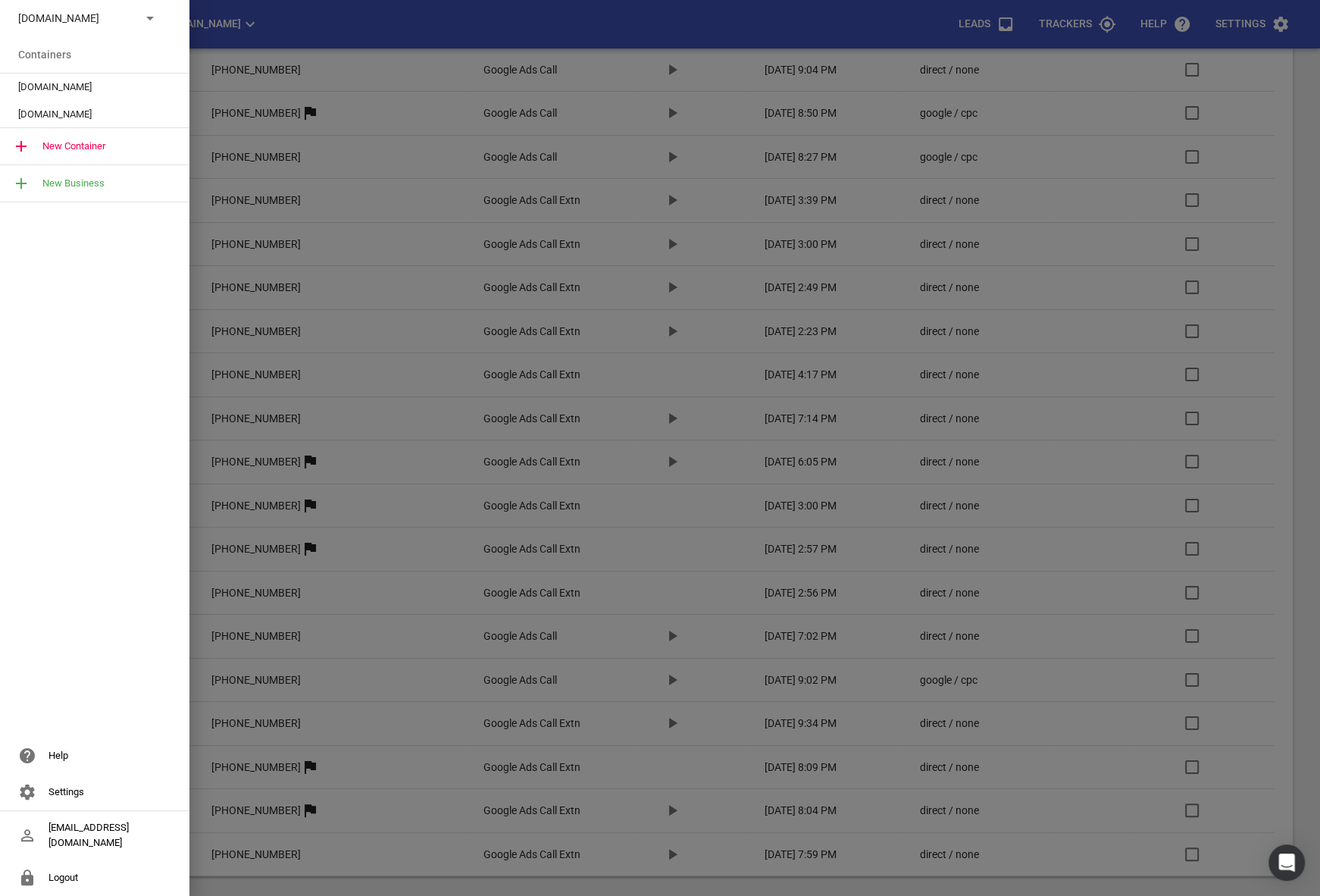
click at [141, 22] on icon at bounding box center [149, 18] width 18 height 18
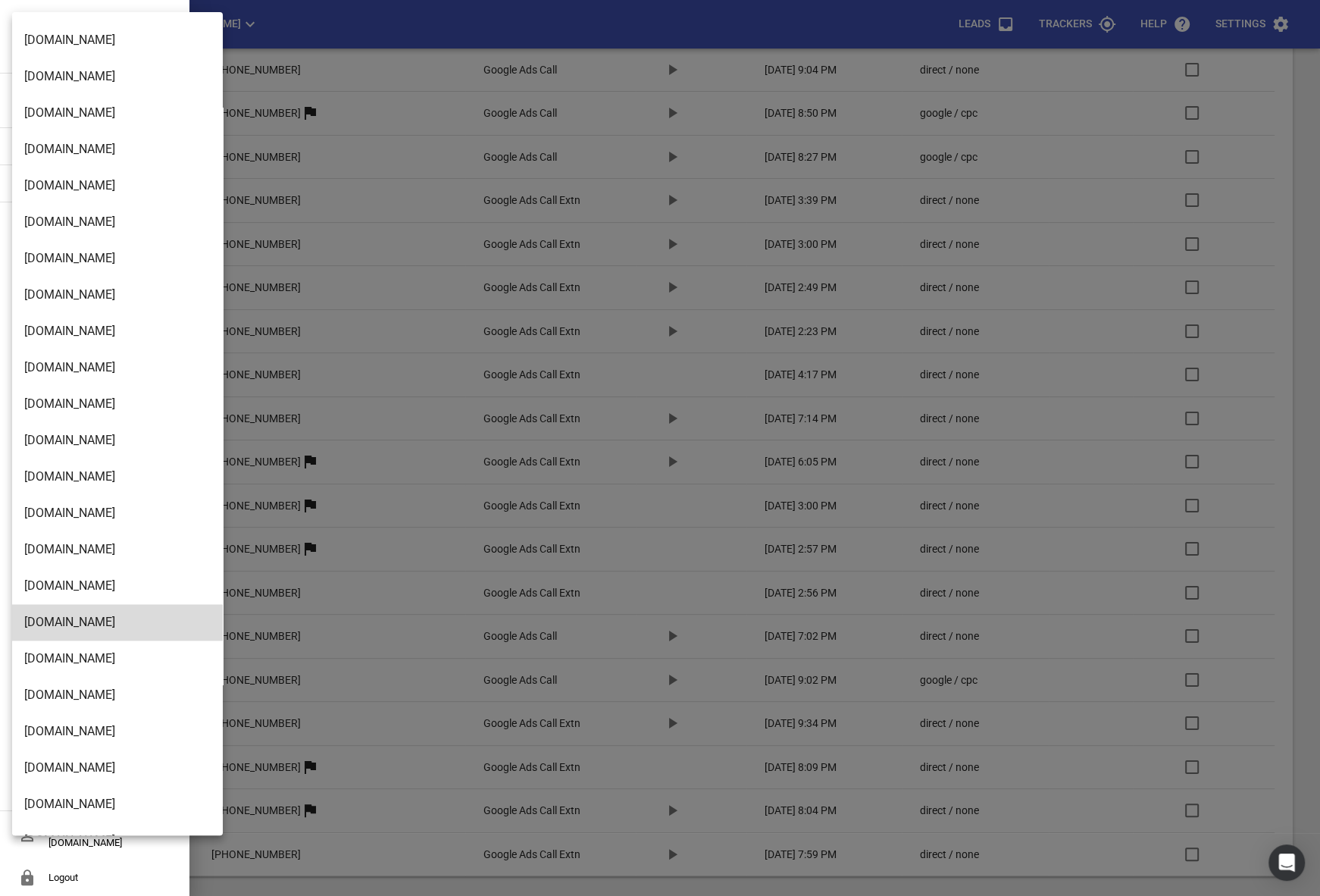
scroll to position [2210, 0]
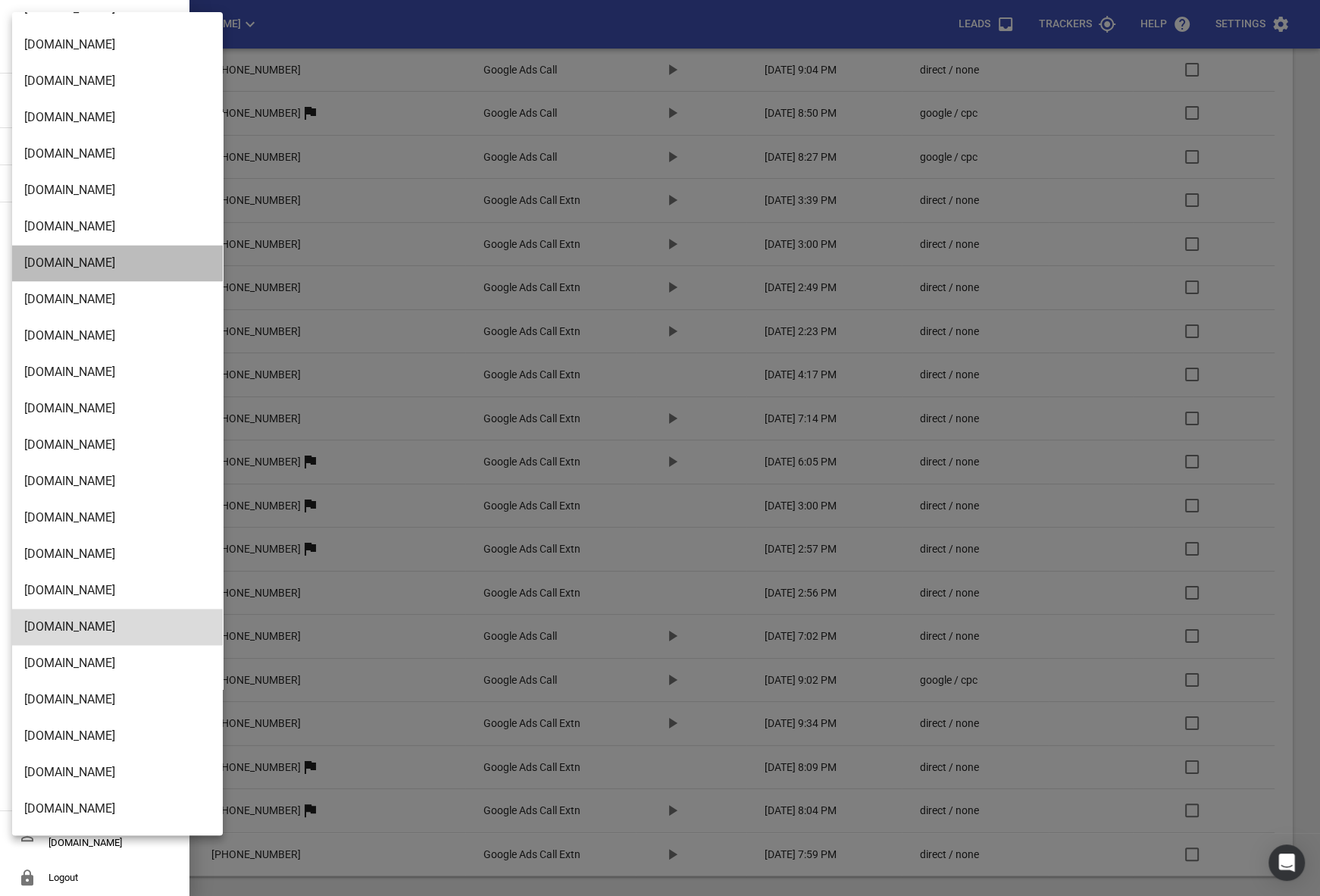
click at [35, 265] on li "Debuilders.co.nz" at bounding box center [118, 262] width 211 height 37
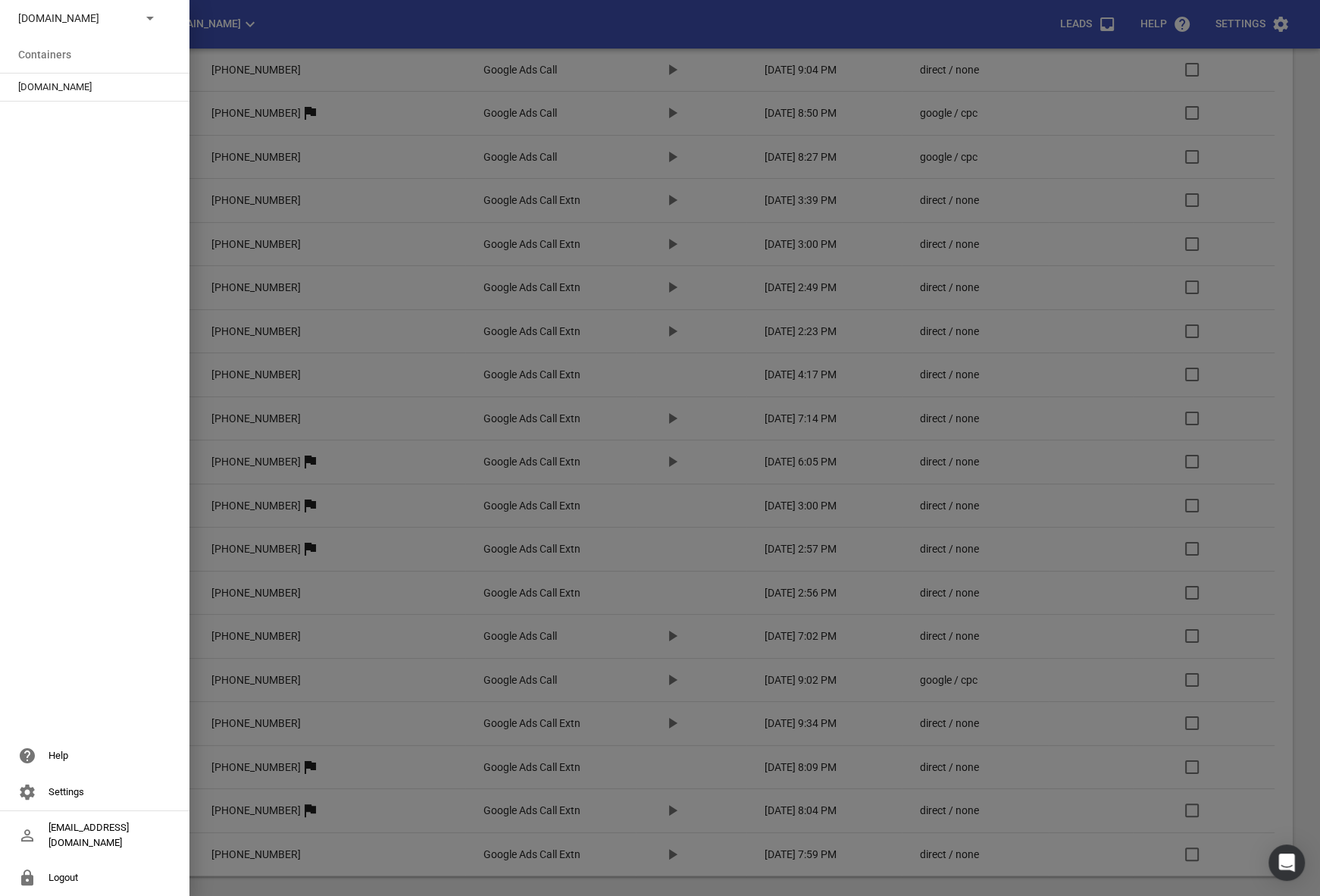
click at [35, 87] on span "Debuilders.co.nz" at bounding box center [88, 87] width 141 height 15
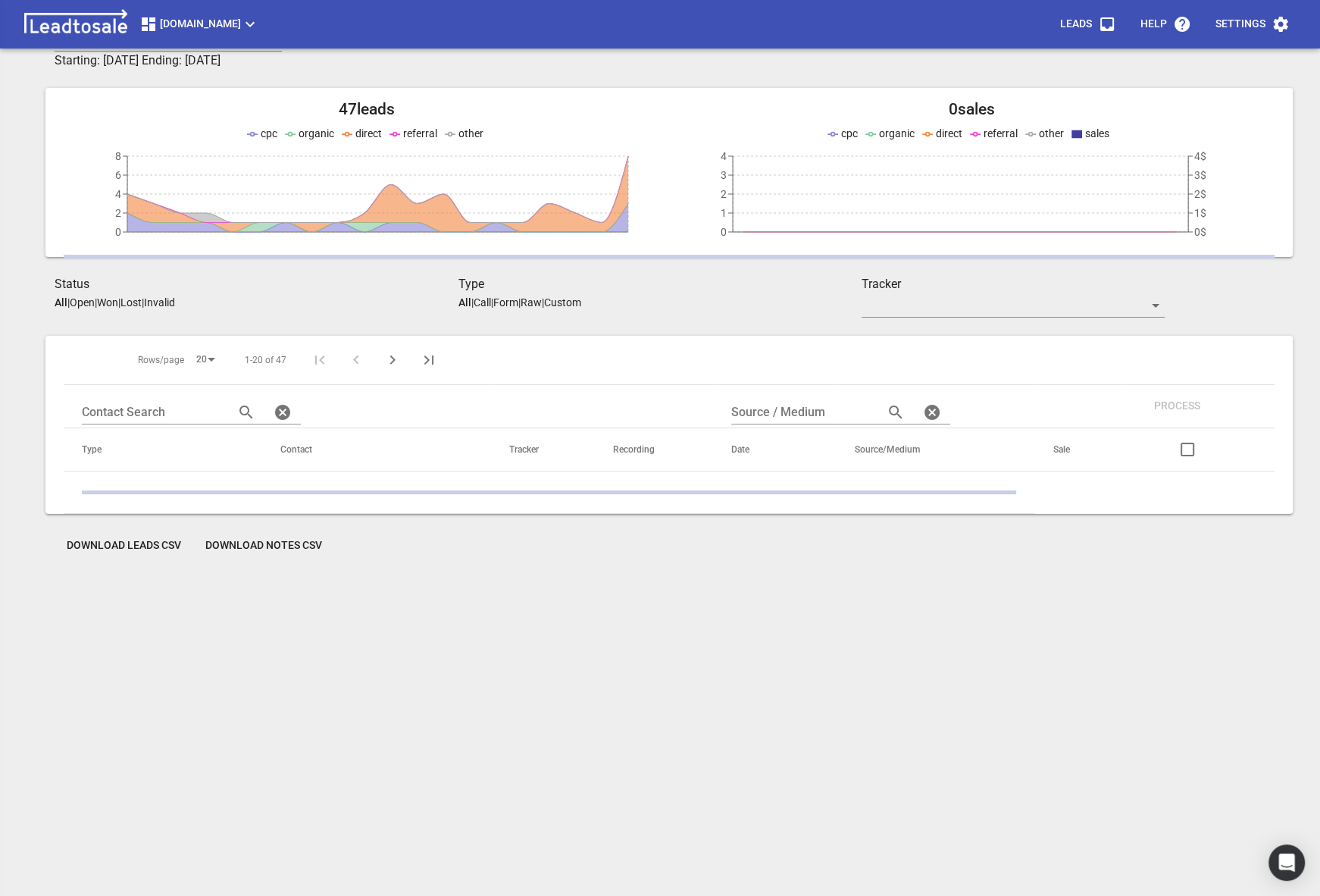
scroll to position [67, 0]
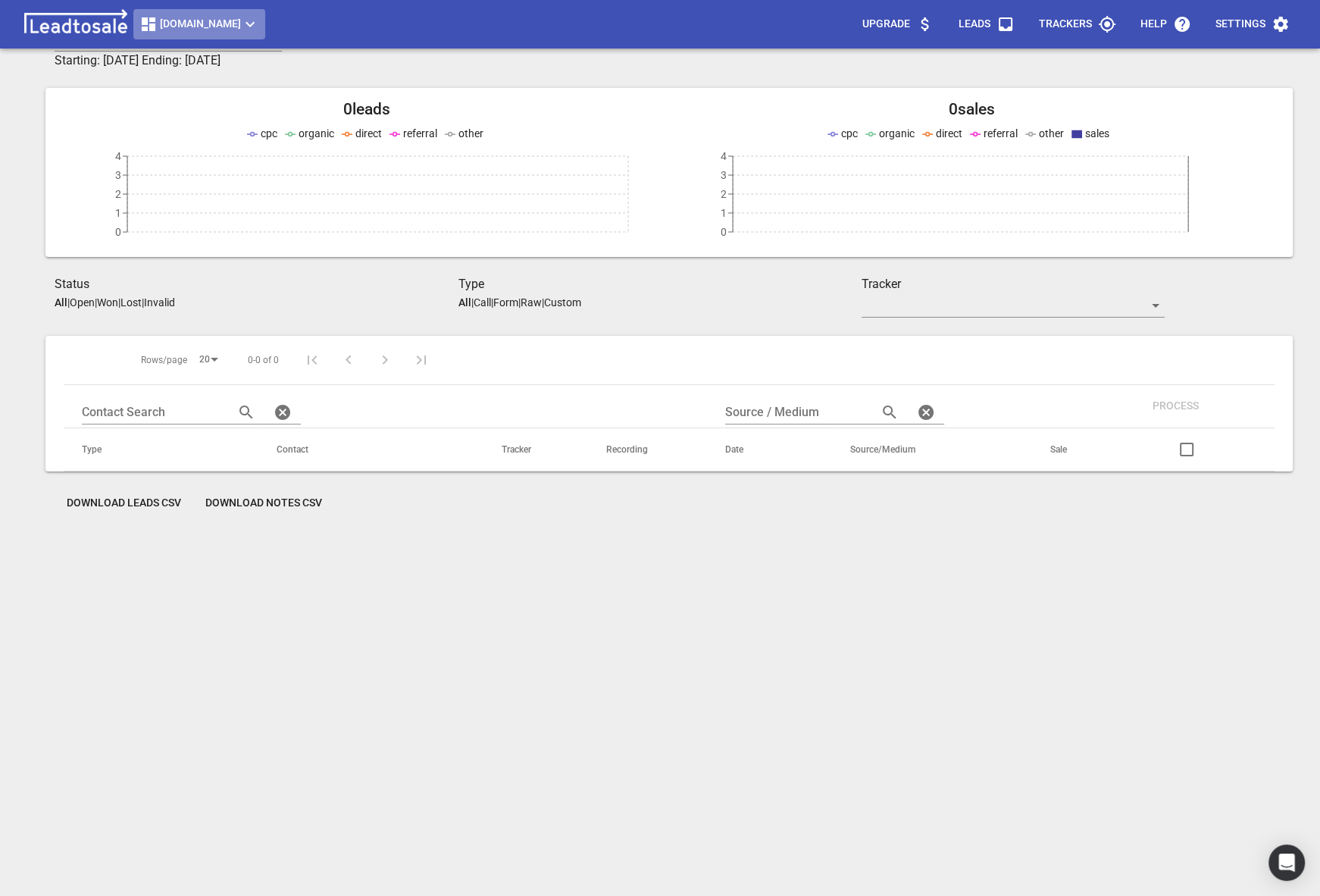
click at [197, 12] on button "Debuilders.co.nz" at bounding box center [199, 24] width 132 height 30
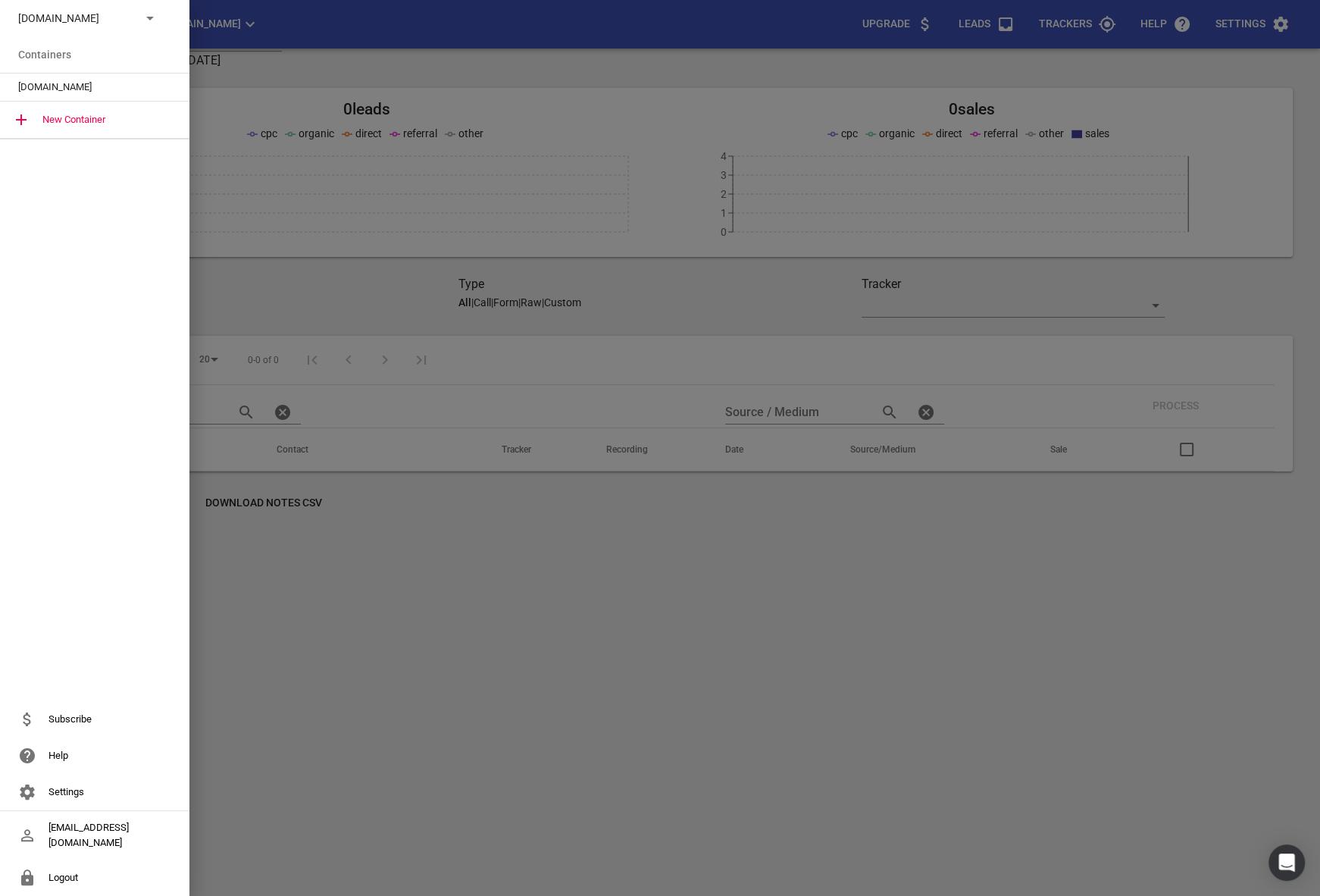
click at [54, 7] on div "Debuilders.co.nz" at bounding box center [94, 18] width 189 height 37
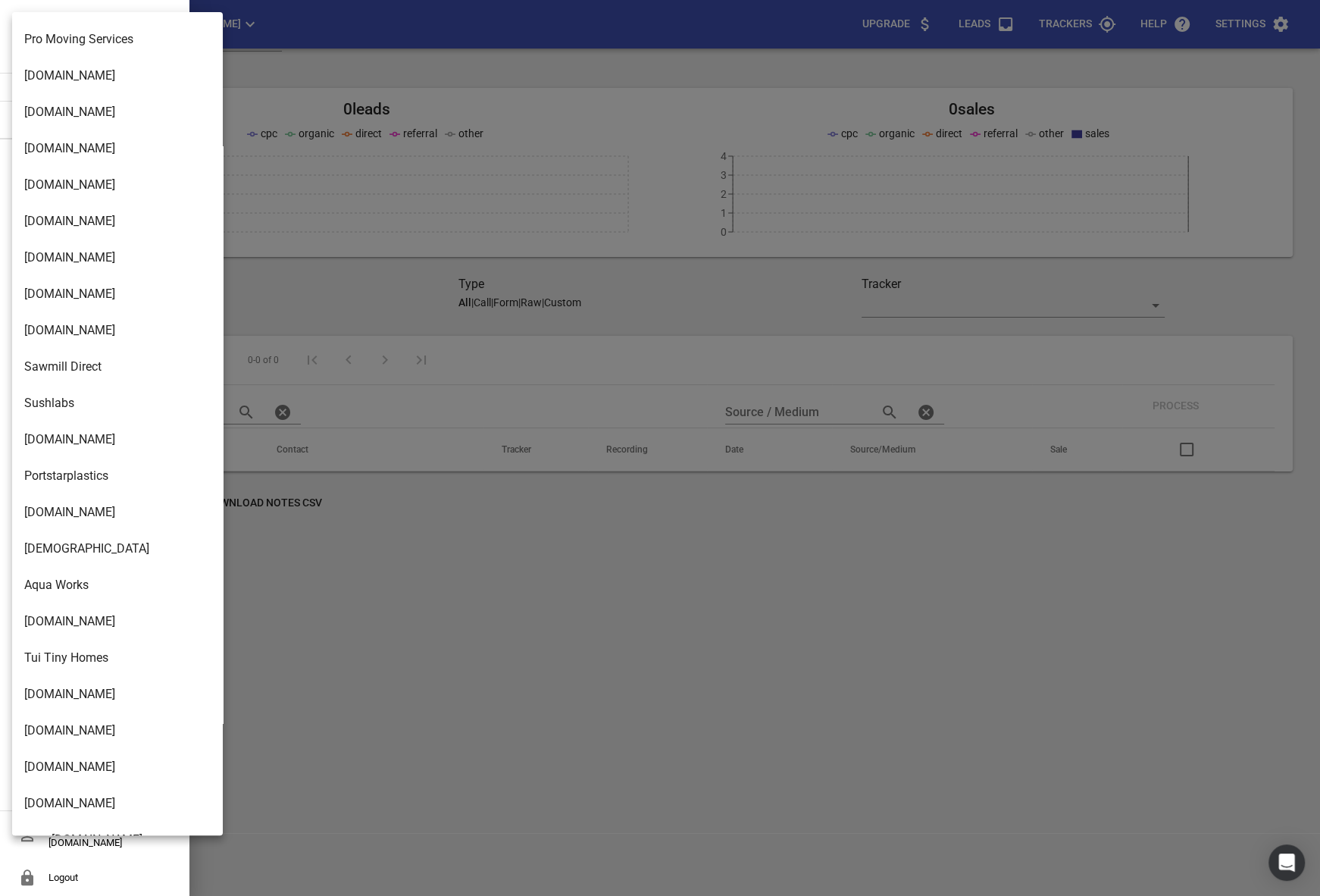
scroll to position [0, 0]
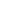
scroll to position [71, 0]
